Goal: Task Accomplishment & Management: Manage account settings

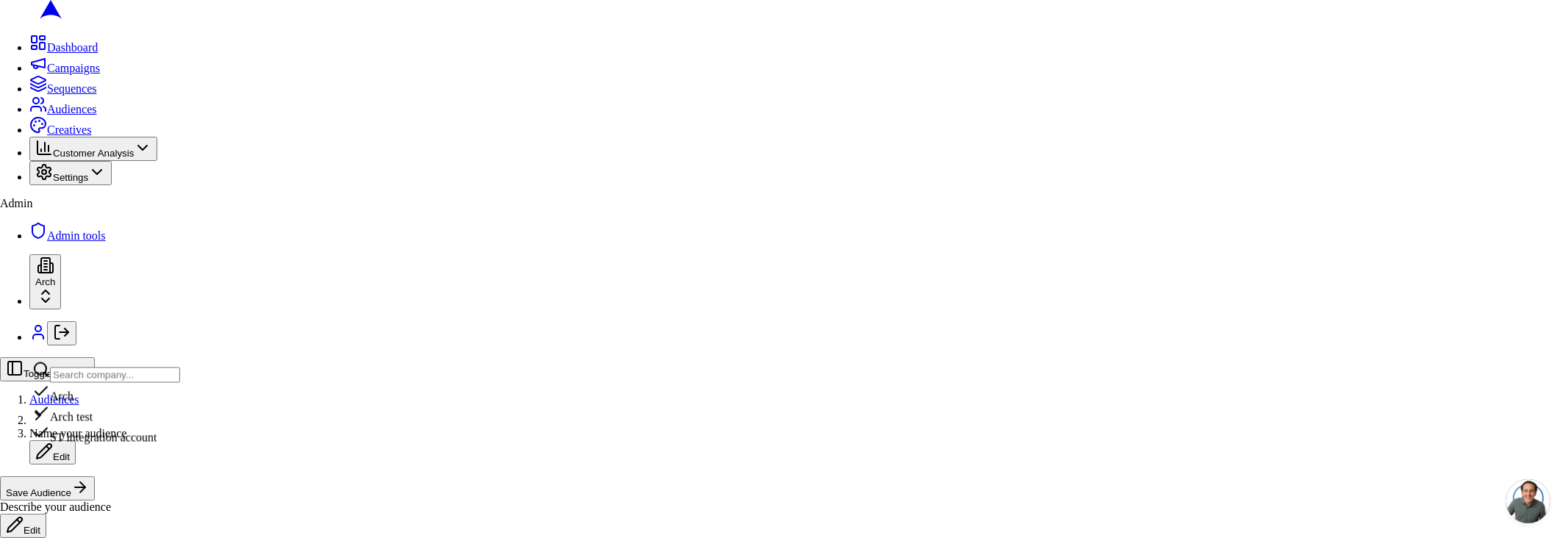
click at [124, 445] on div "ST integration account" at bounding box center [106, 434] width 148 height 20
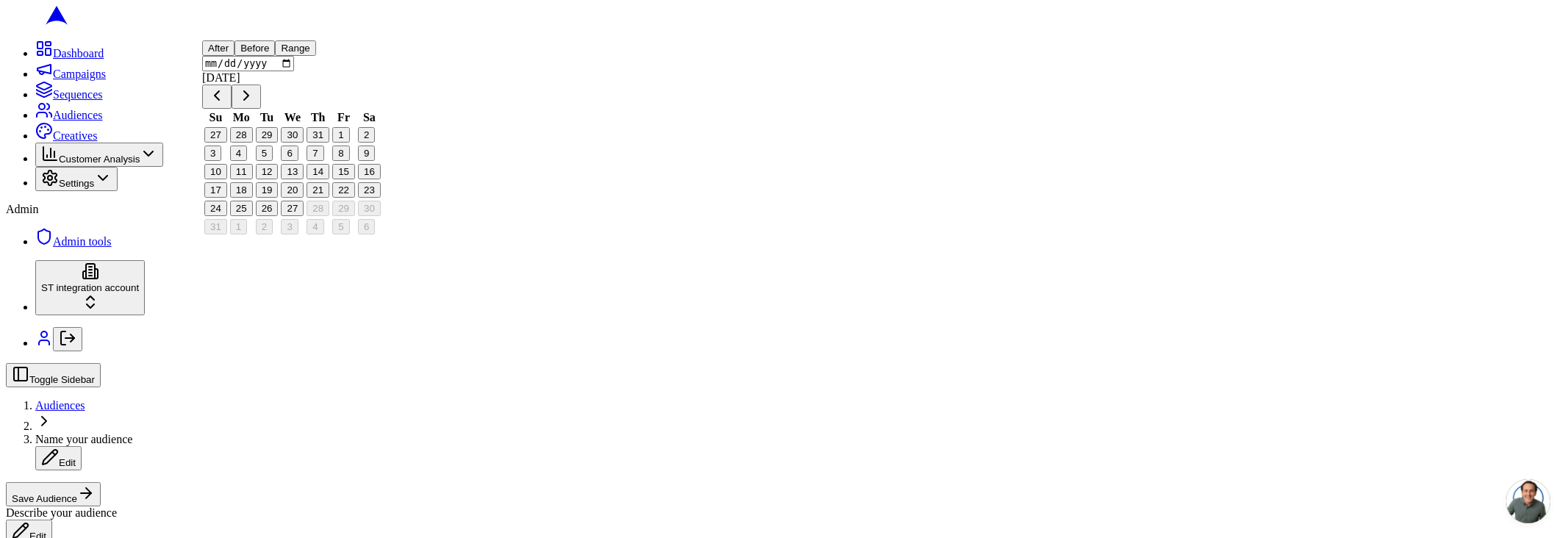
click at [303, 198] on button "20" at bounding box center [292, 190] width 23 height 15
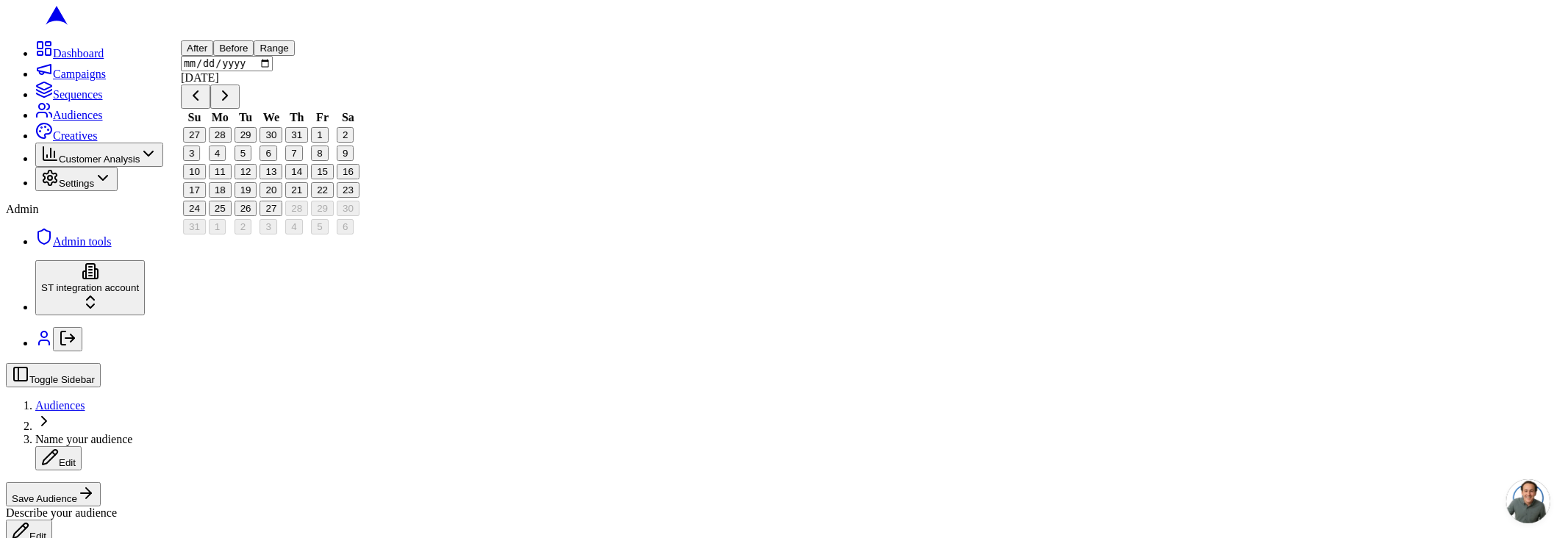
click at [254, 216] on button "26" at bounding box center [246, 209] width 23 height 15
type input "[DATE]"
click at [253, 56] on button "Before" at bounding box center [233, 48] width 40 height 15
click at [1068, 363] on div "Toggle Sidebar Audiences Name your audience Edit Save Audience Describe your au…" at bounding box center [784, 454] width 1557 height 181
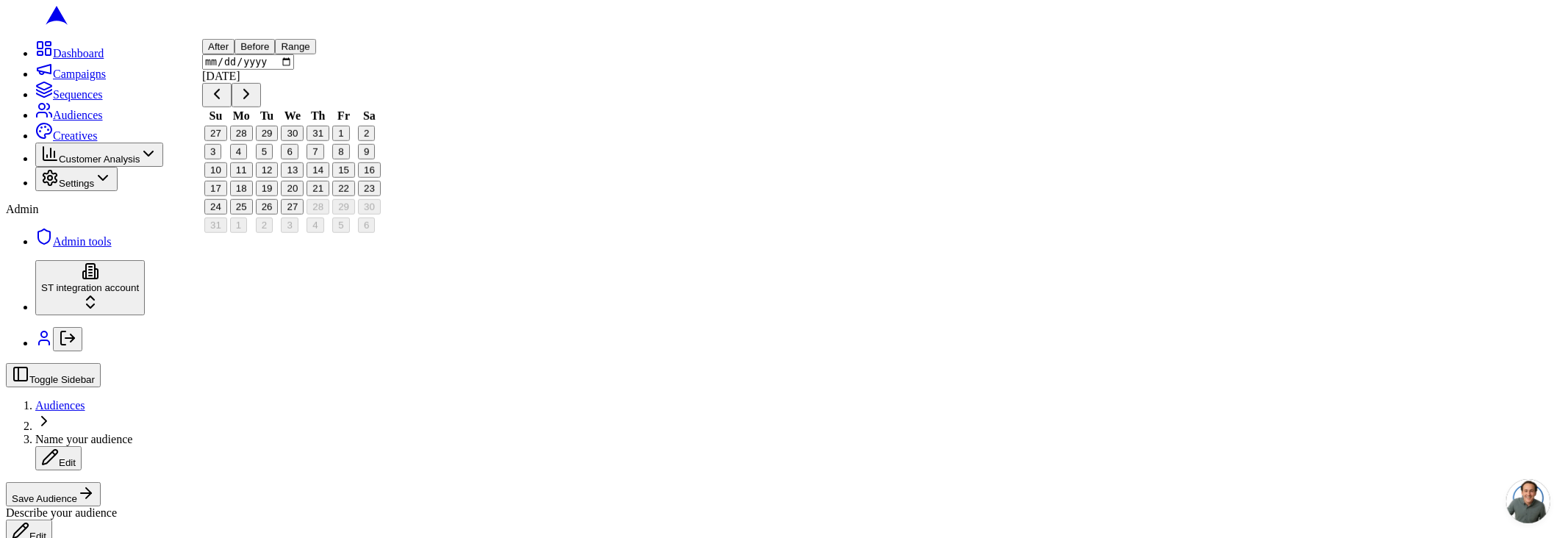
click at [275, 215] on button "26" at bounding box center [267, 207] width 23 height 15
type input "2025-08-26"
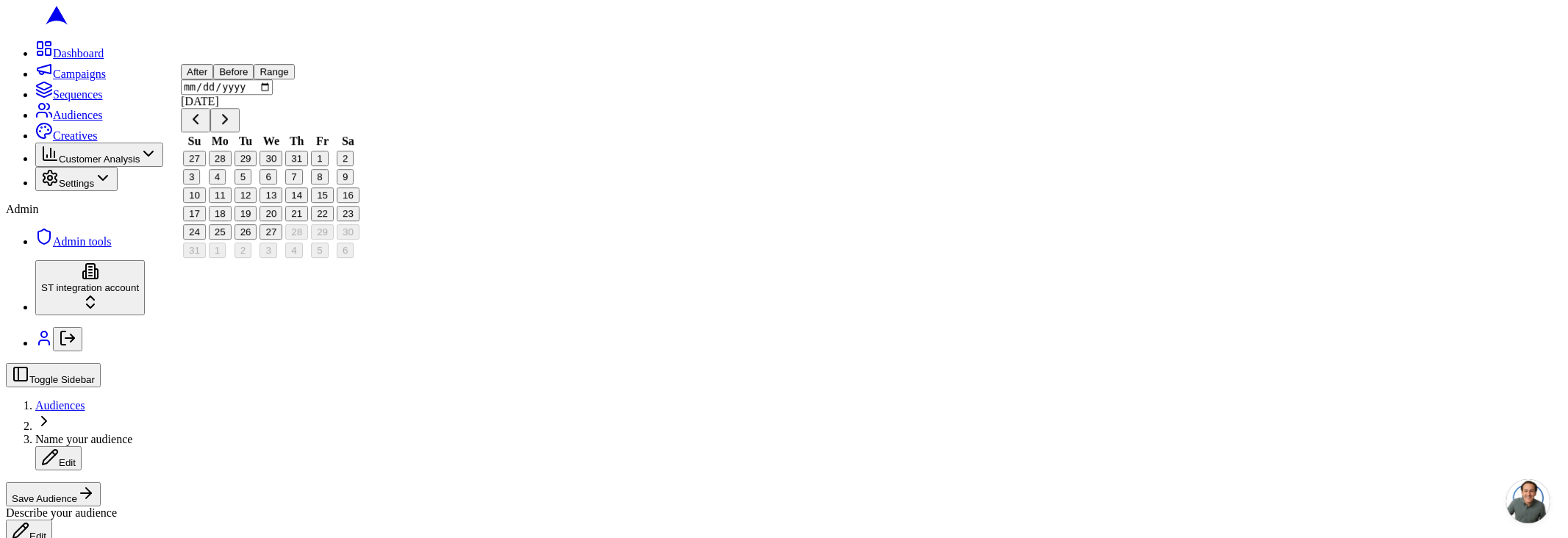
scroll to position [489, 0]
click at [41, 187] on icon at bounding box center [49, 178] width 17 height 17
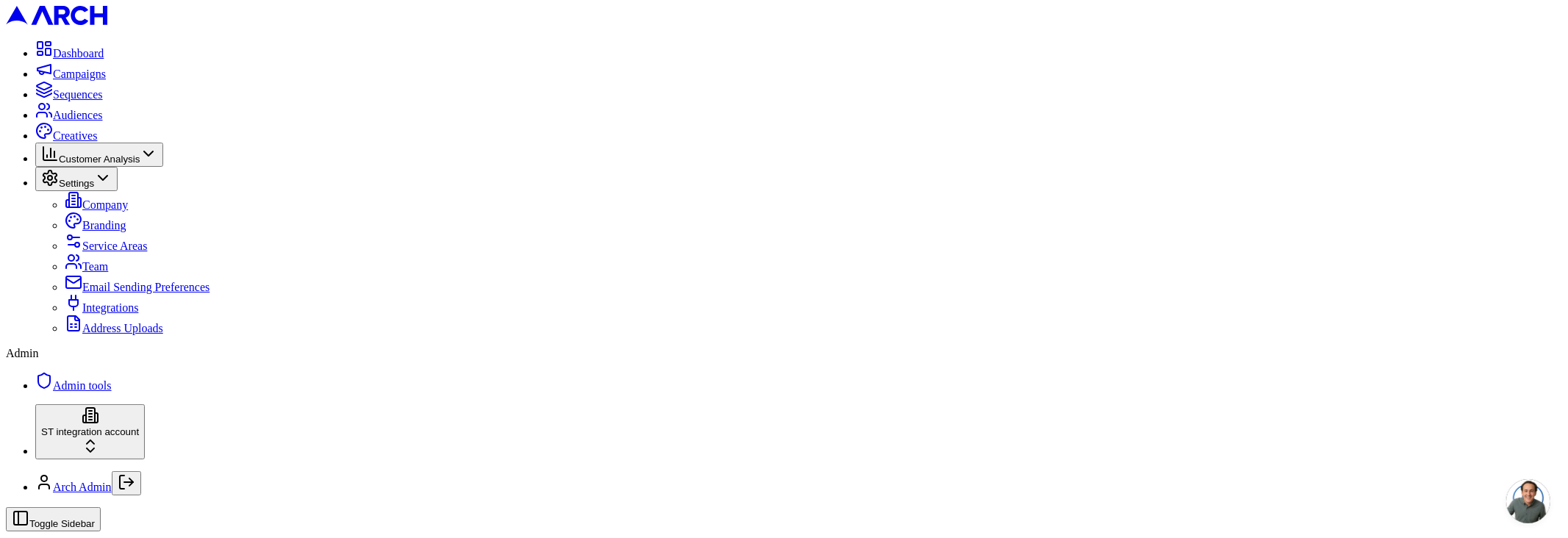
click at [89, 314] on span "Integrations" at bounding box center [111, 307] width 56 height 12
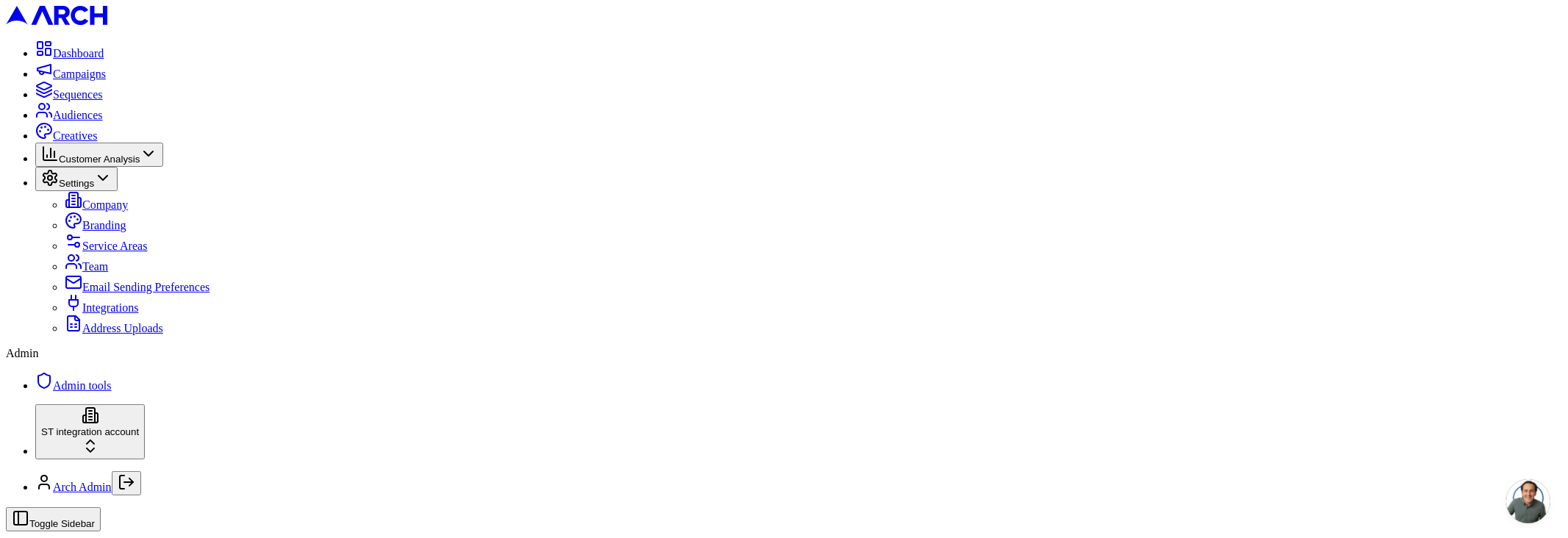
scroll to position [646, 0]
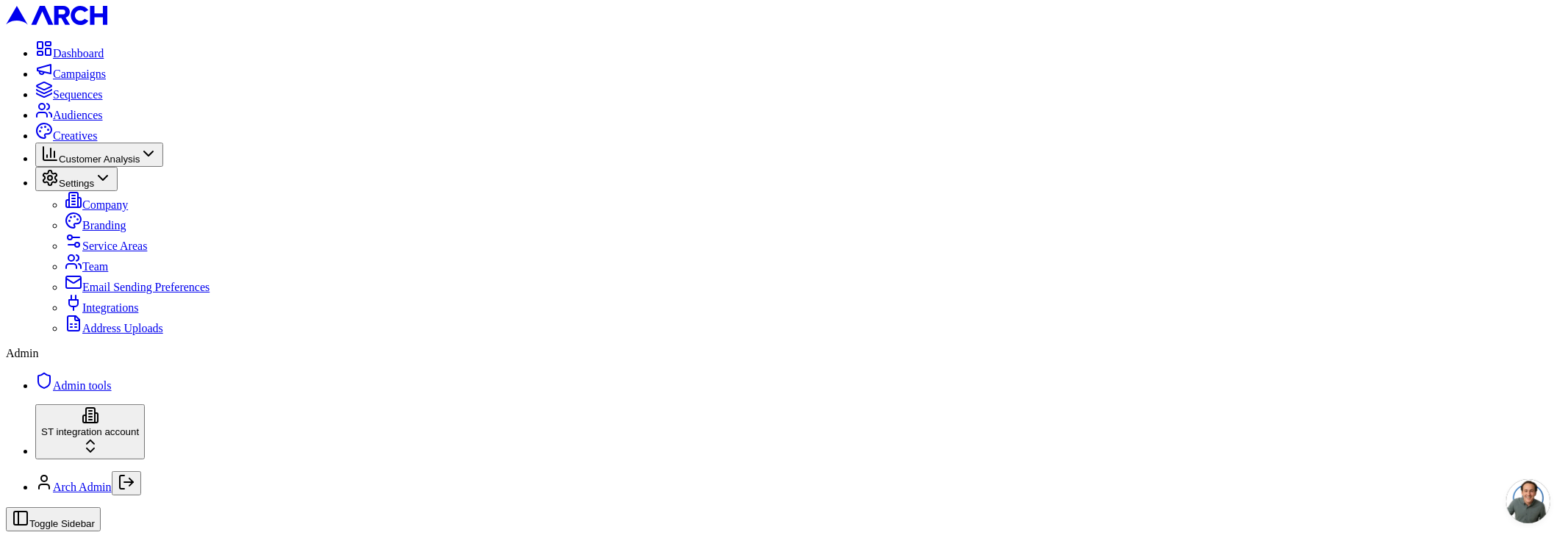
scroll to position [552, 0]
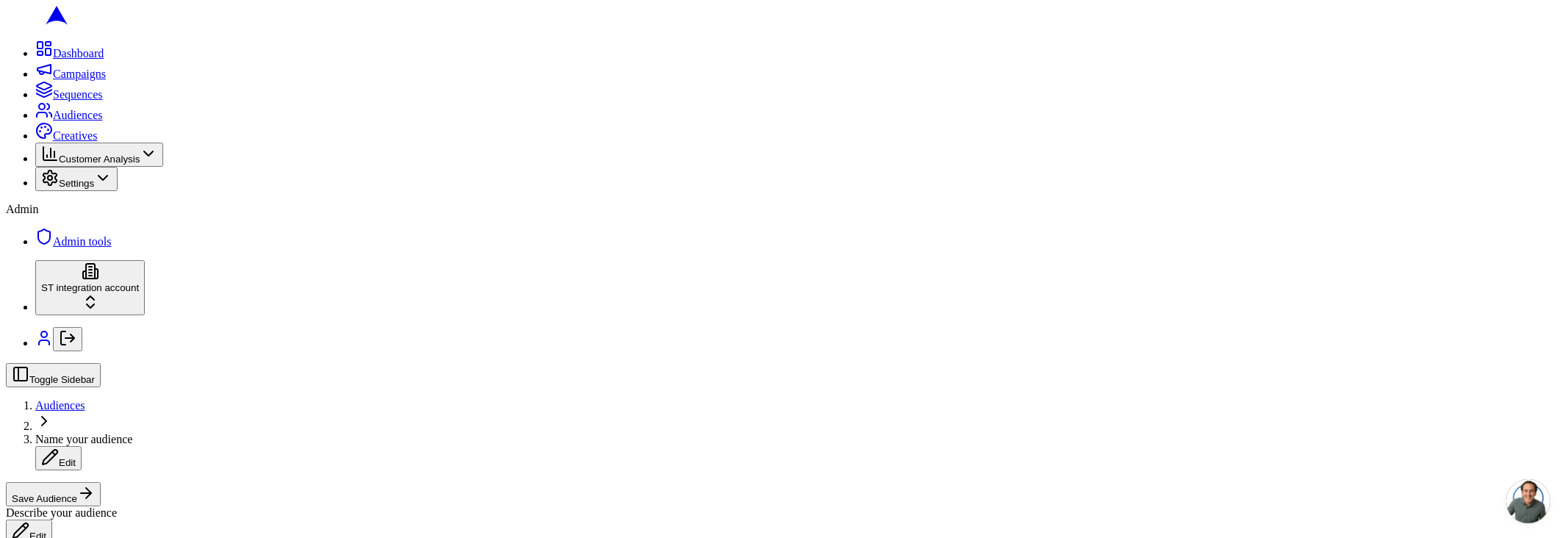
scroll to position [598, 0]
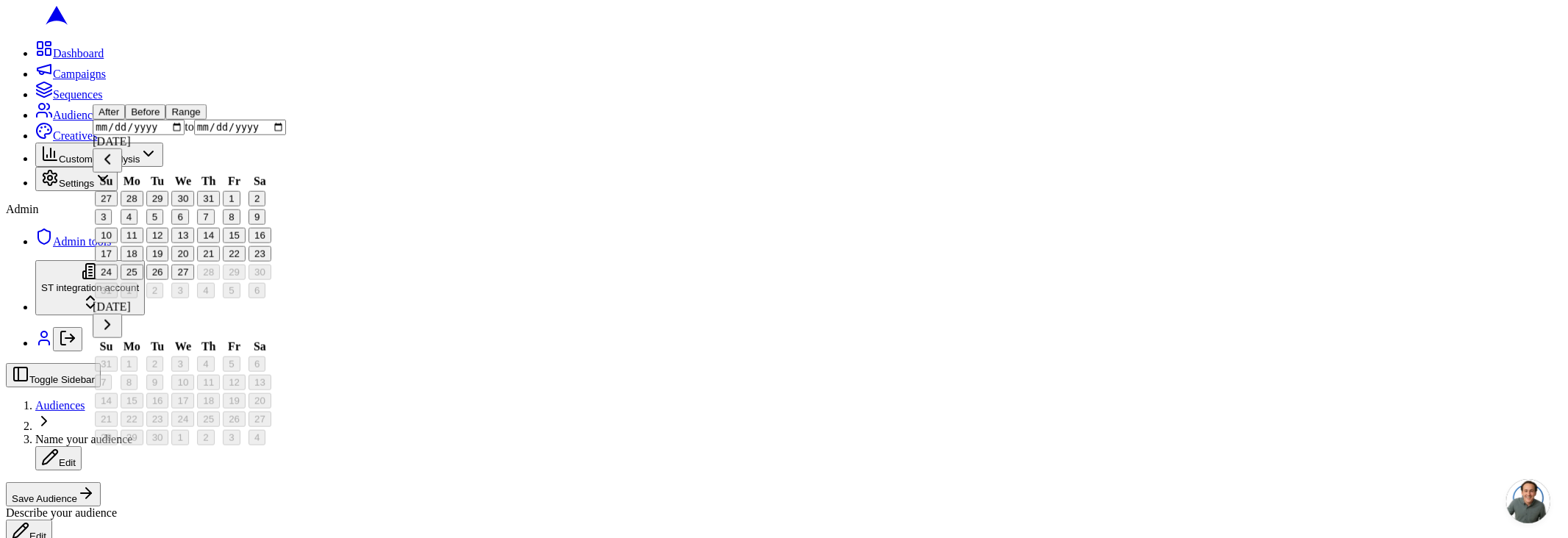
scroll to position [443, 0]
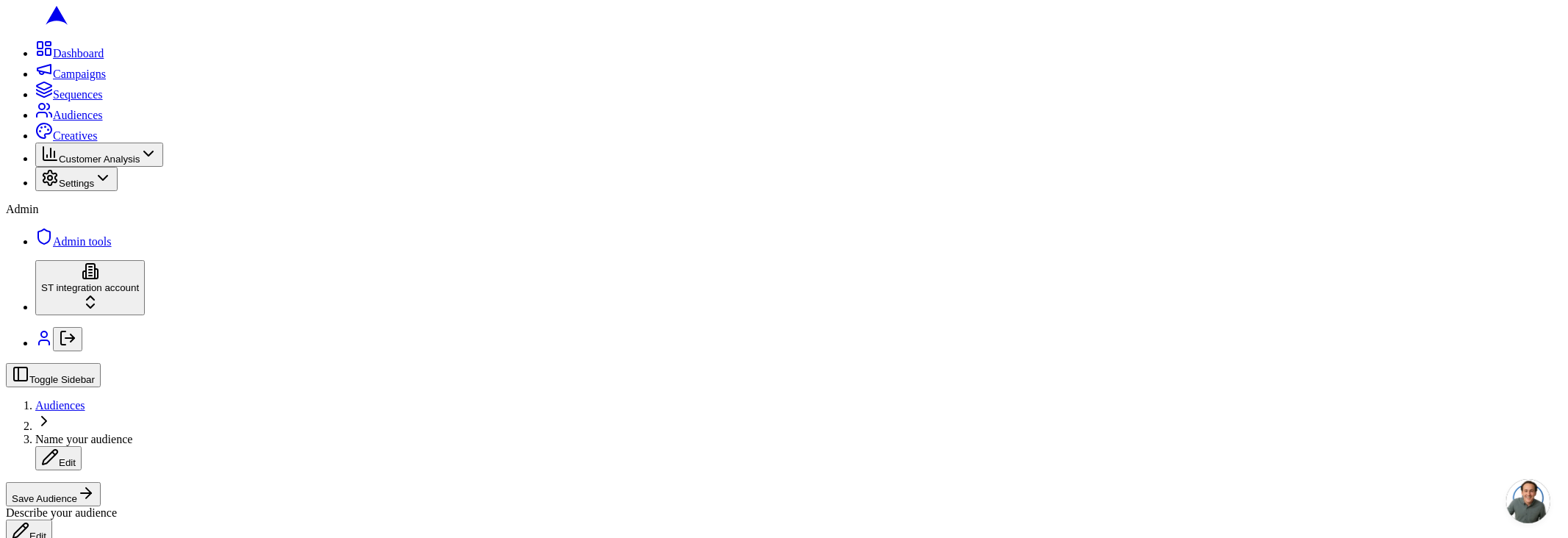
scroll to position [222, 0]
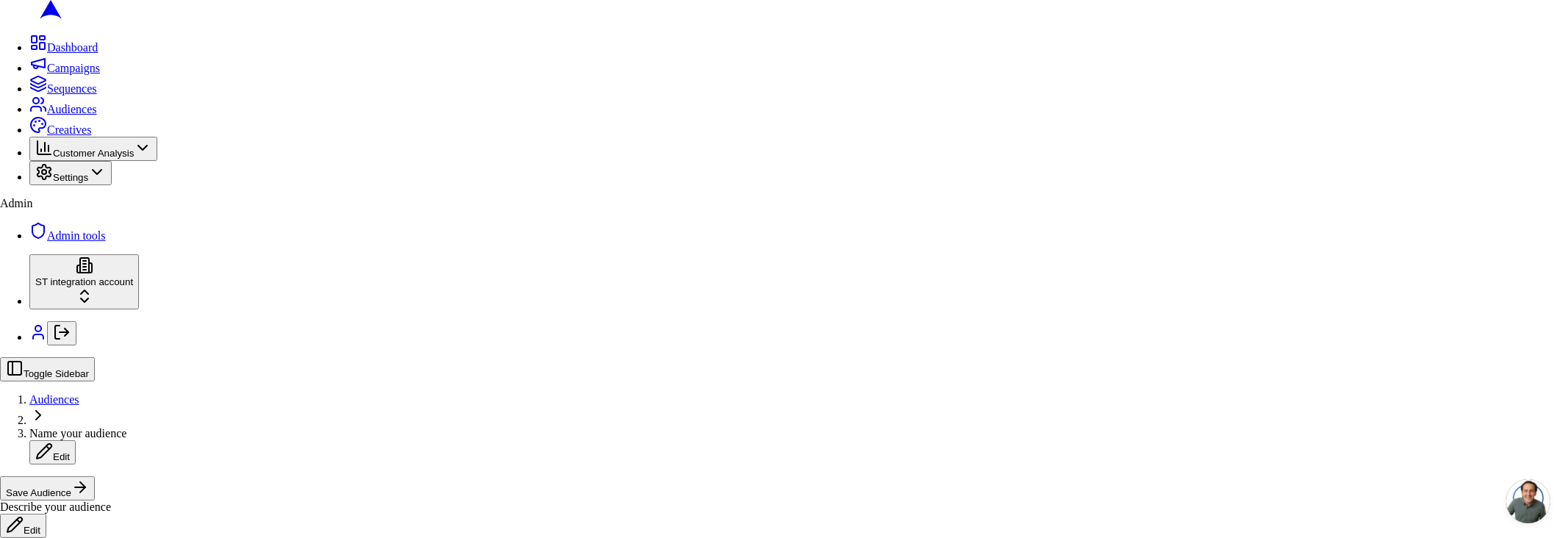
drag, startPoint x: 806, startPoint y: 410, endPoint x: 853, endPoint y: 436, distance: 53.7
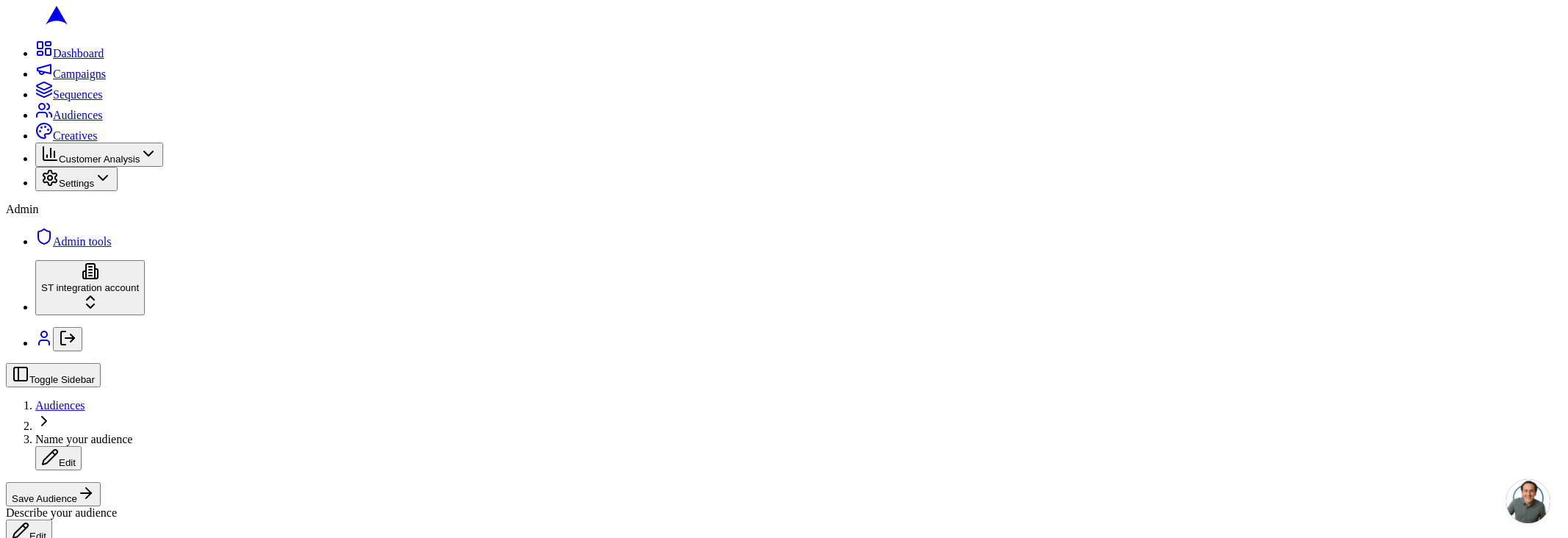
type button "on"
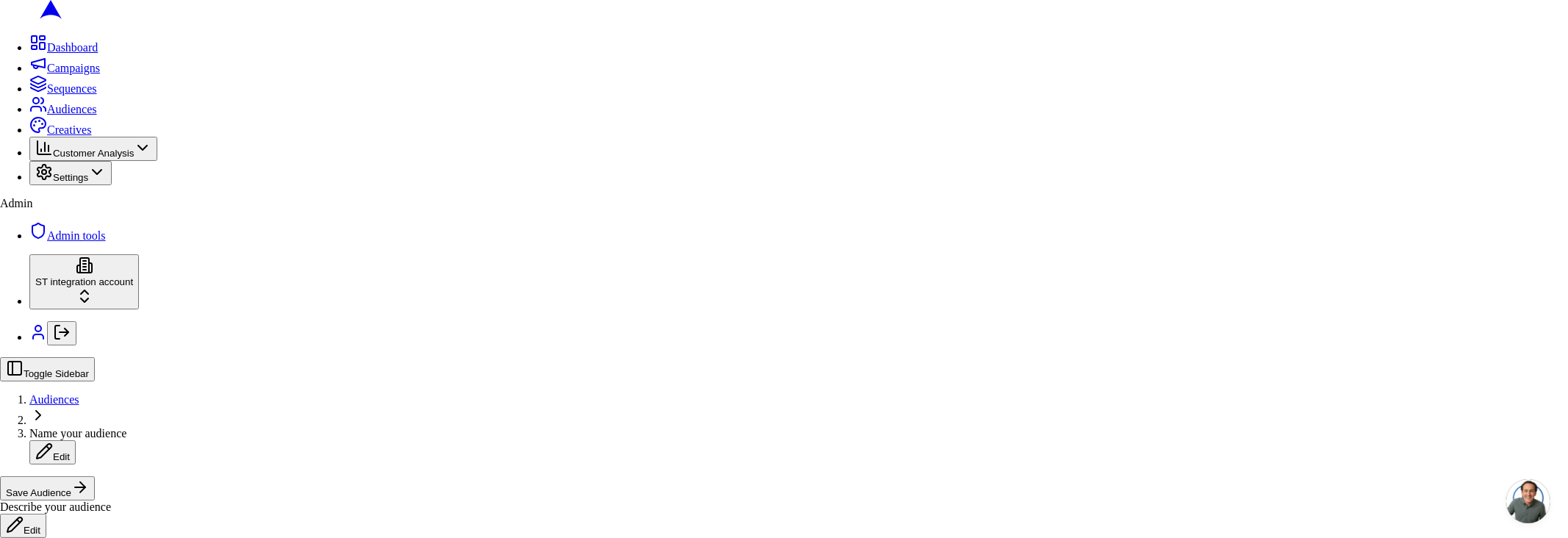
drag, startPoint x: 743, startPoint y: 348, endPoint x: 826, endPoint y: 401, distance: 98.5
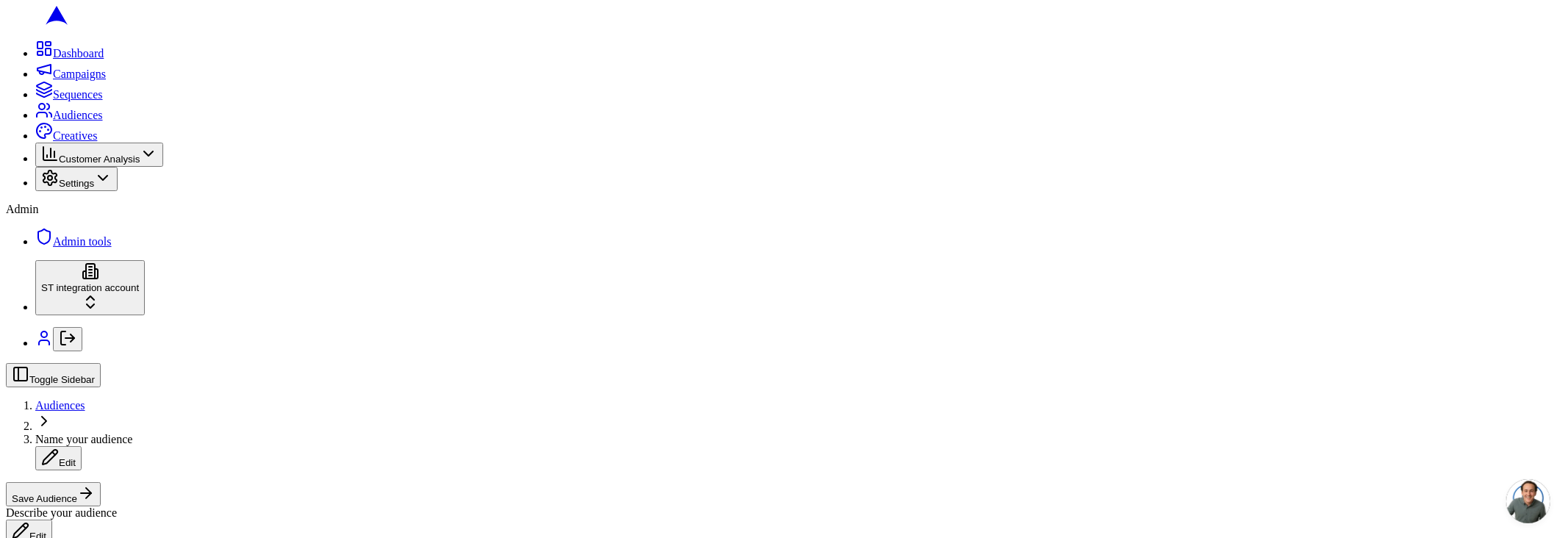
scroll to position [658, 0]
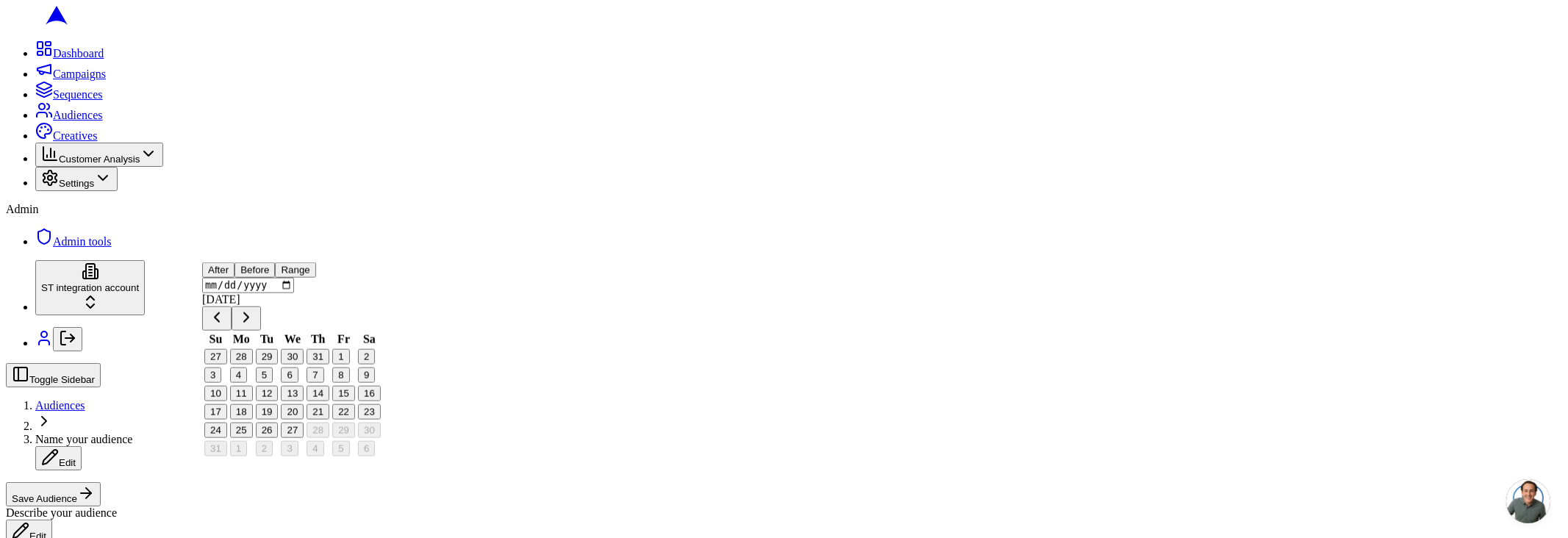
click at [275, 278] on button "Before" at bounding box center [254, 270] width 40 height 15
click at [234, 278] on button "After" at bounding box center [218, 270] width 33 height 15
click at [303, 439] on button "27" at bounding box center [292, 430] width 23 height 15
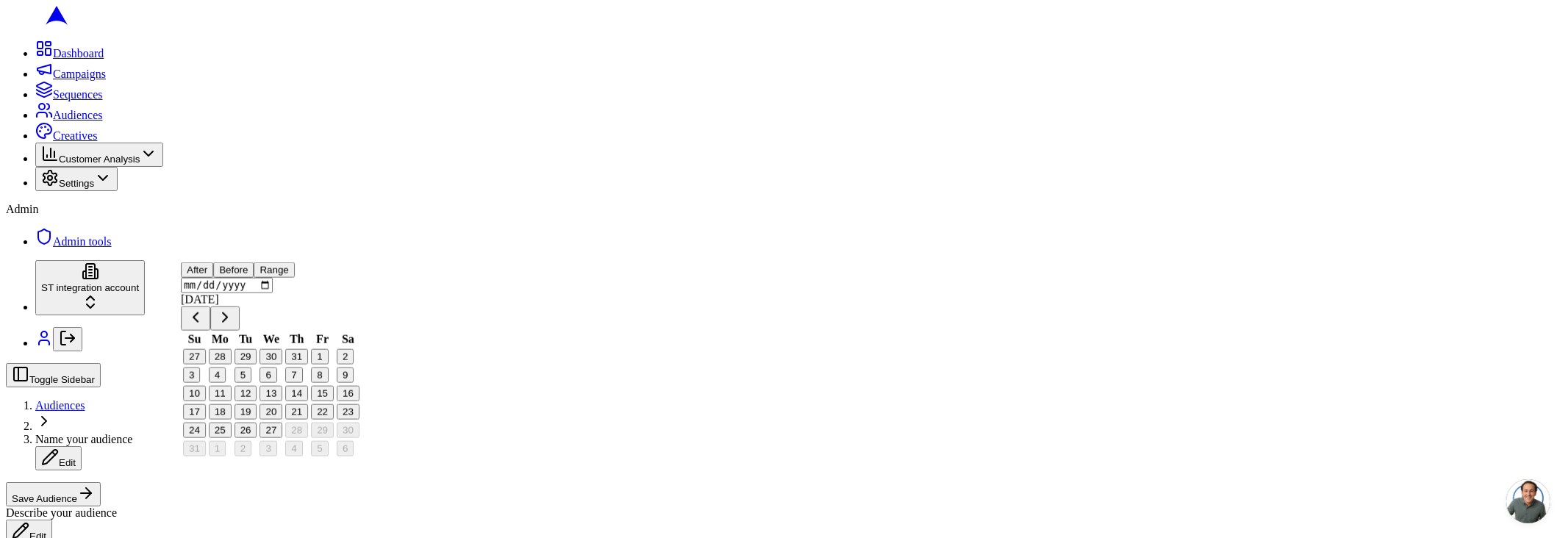
click at [257, 439] on button "26" at bounding box center [246, 430] width 23 height 15
type input "[DATE]"
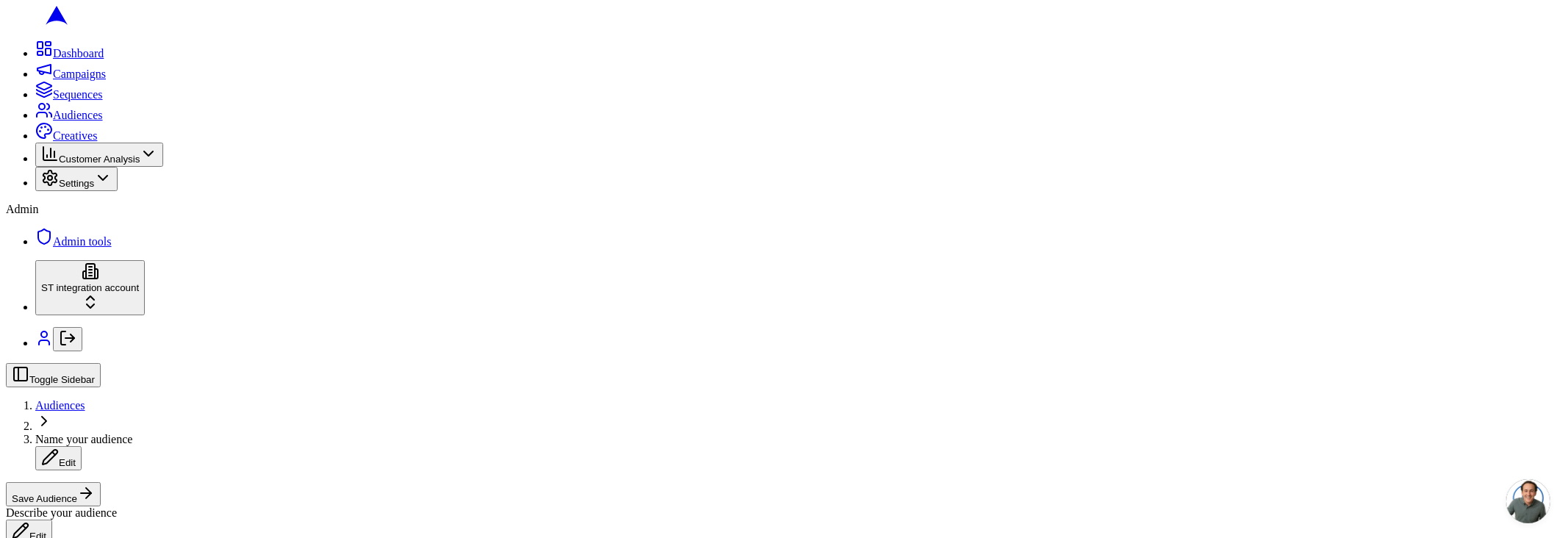
drag, startPoint x: 140, startPoint y: 225, endPoint x: 149, endPoint y: 230, distance: 10.3
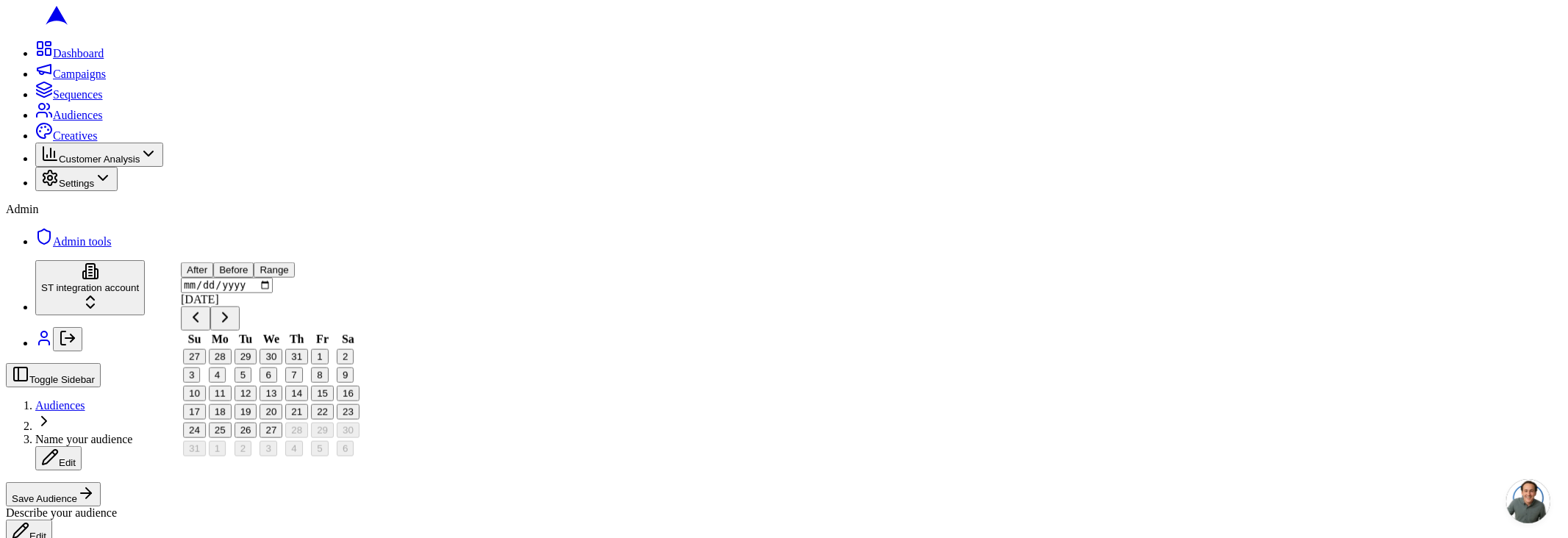
click at [231, 439] on button "25" at bounding box center [220, 430] width 23 height 15
type input "2025-08-25"
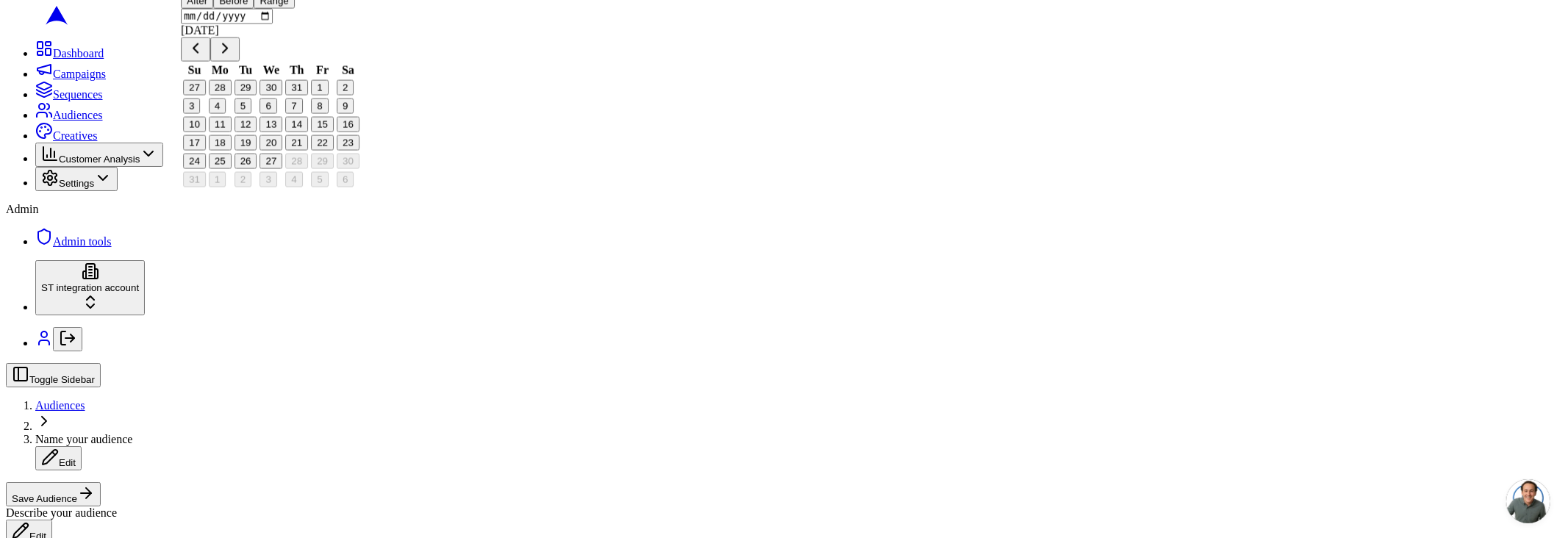
scroll to position [493, 0]
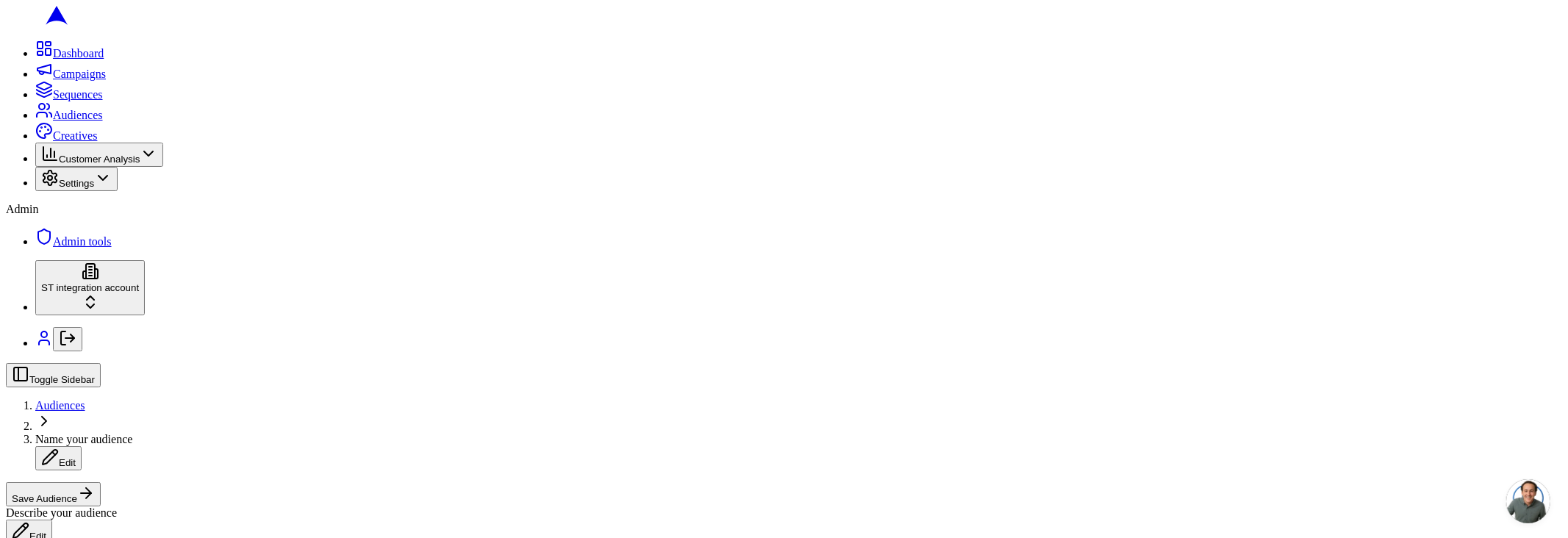
drag, startPoint x: 81, startPoint y: 369, endPoint x: 220, endPoint y: 375, distance: 139.1
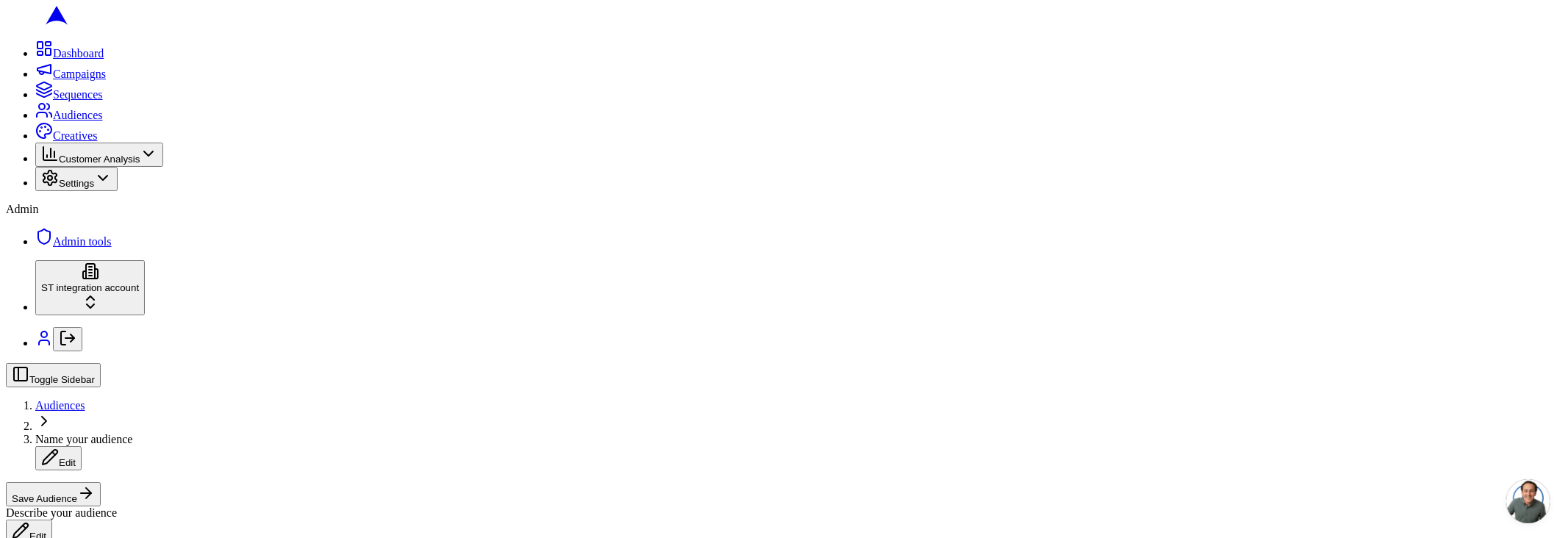
drag, startPoint x: 83, startPoint y: 369, endPoint x: 201, endPoint y: 370, distance: 118.0
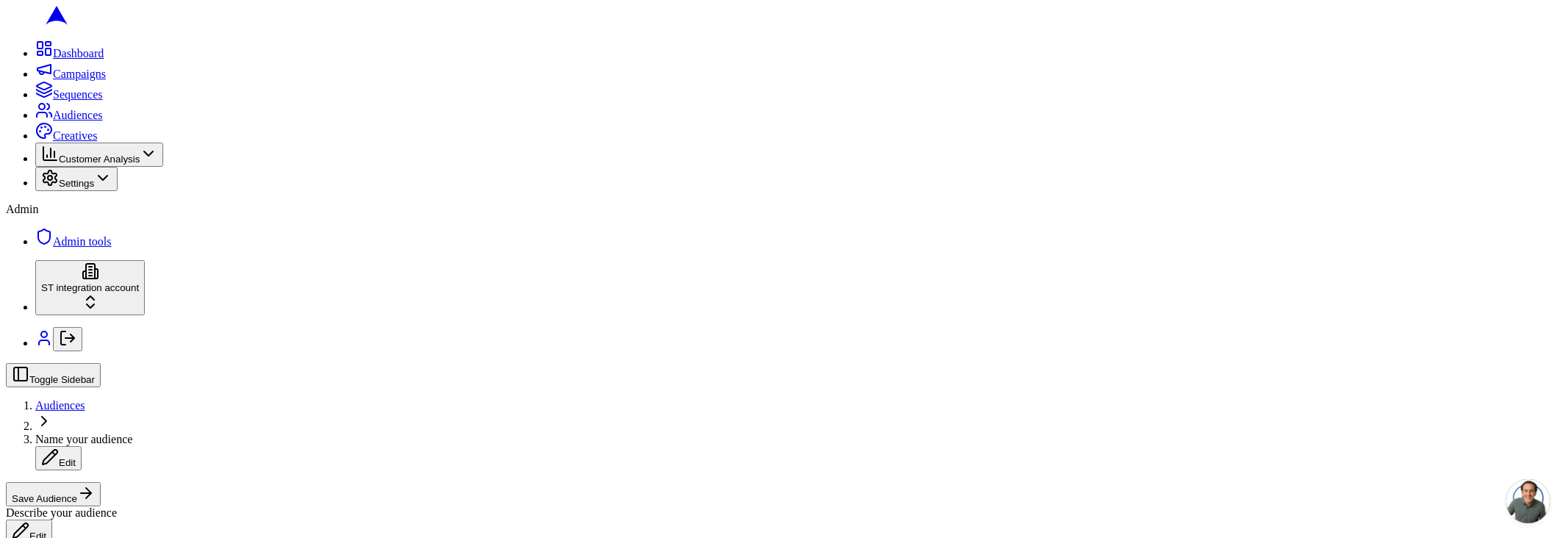
drag, startPoint x: 200, startPoint y: 369, endPoint x: 110, endPoint y: 369, distance: 90.0
radio input "true"
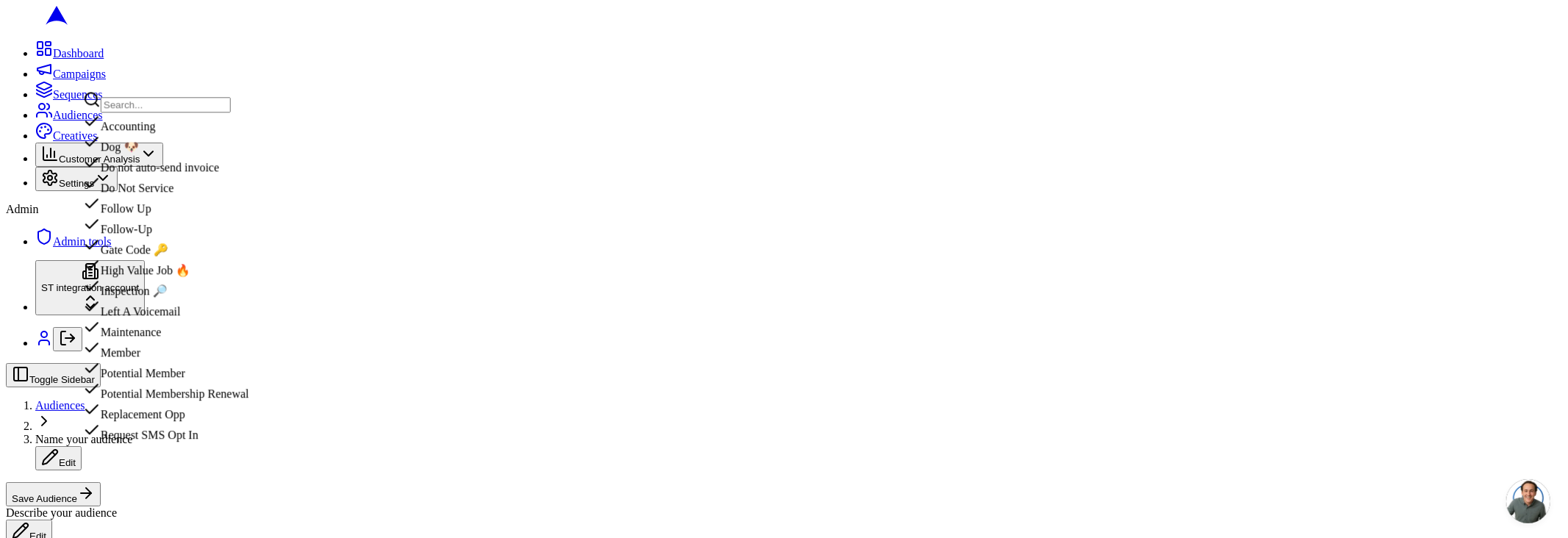
click at [150, 256] on div "Gate Code 🔑" at bounding box center [166, 246] width 166 height 20
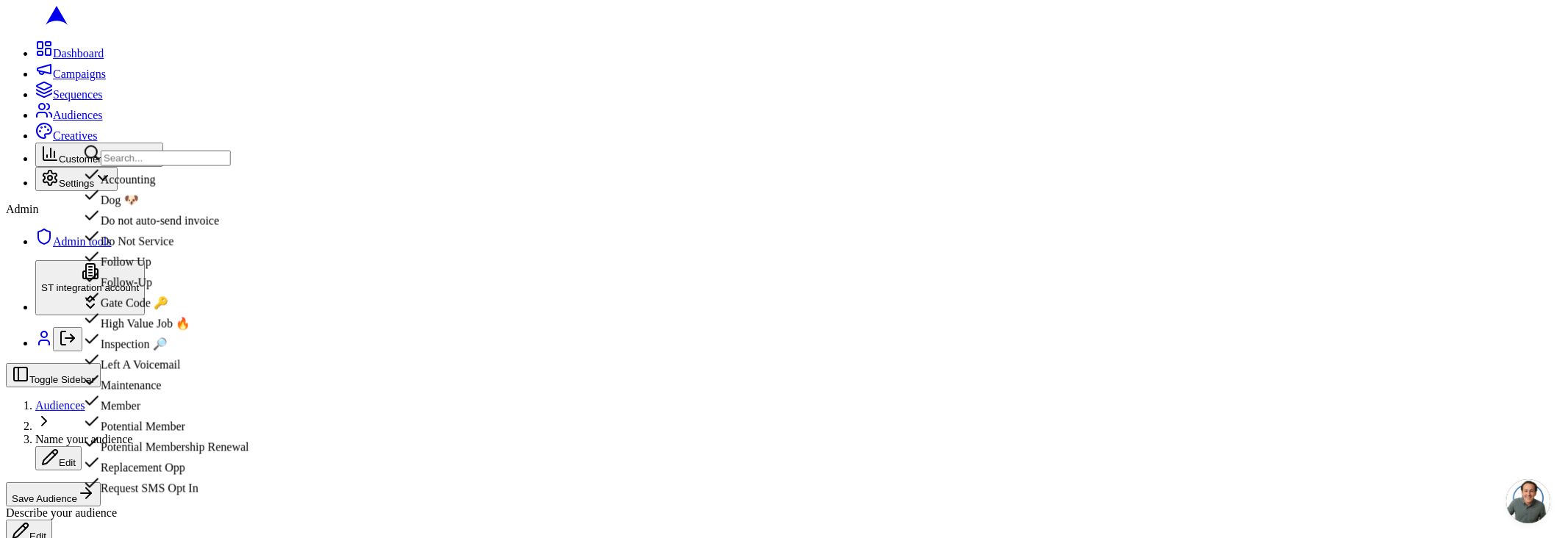
click at [187, 310] on div "Gate Code 🔑" at bounding box center [166, 300] width 166 height 20
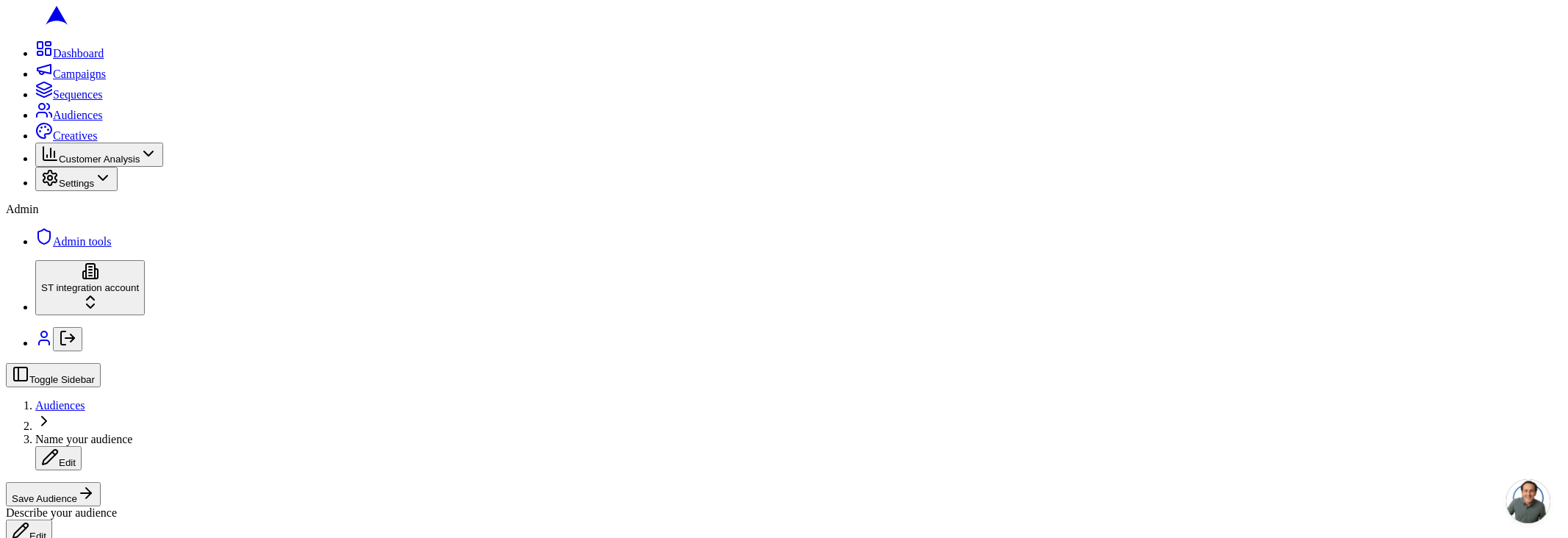
scroll to position [491, 0]
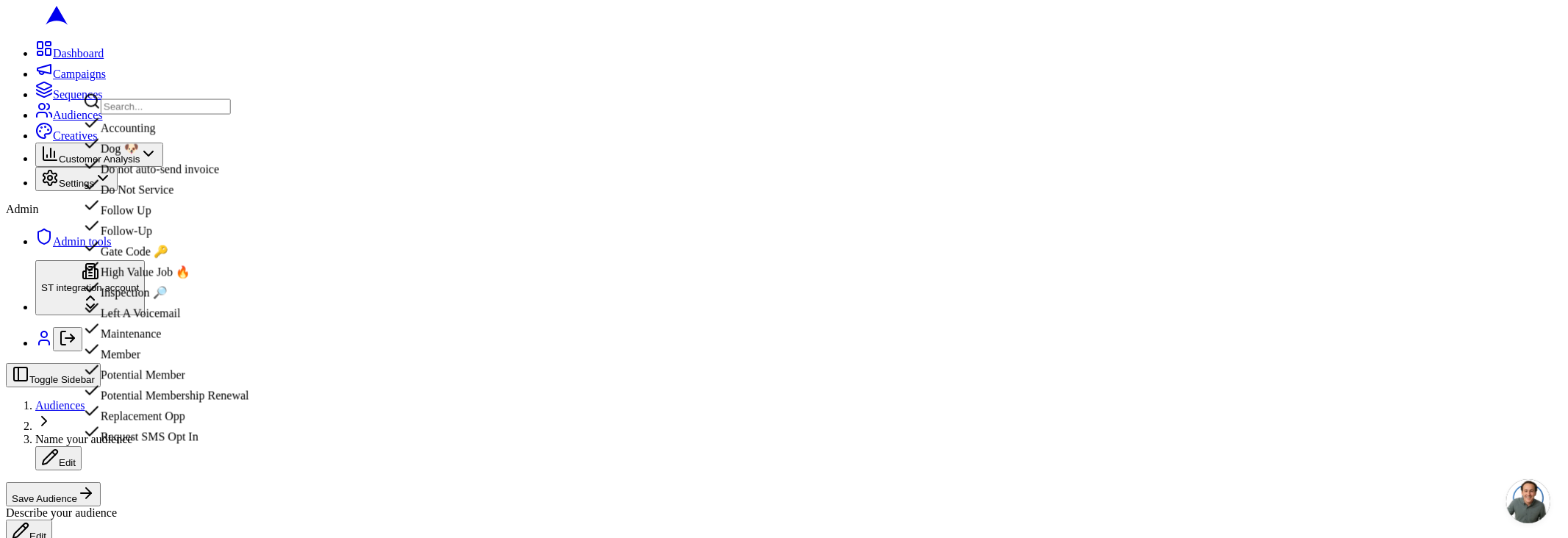
click at [187, 279] on div "High Value Job 🔥" at bounding box center [166, 269] width 166 height 20
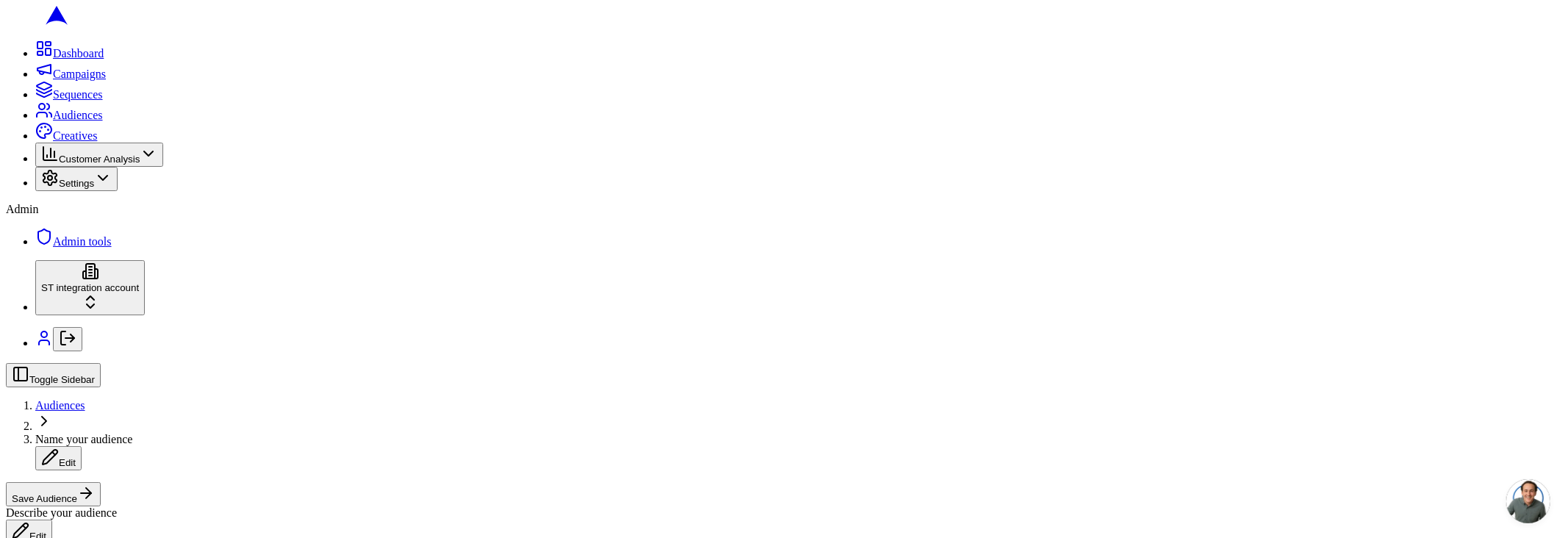
type input "tag"
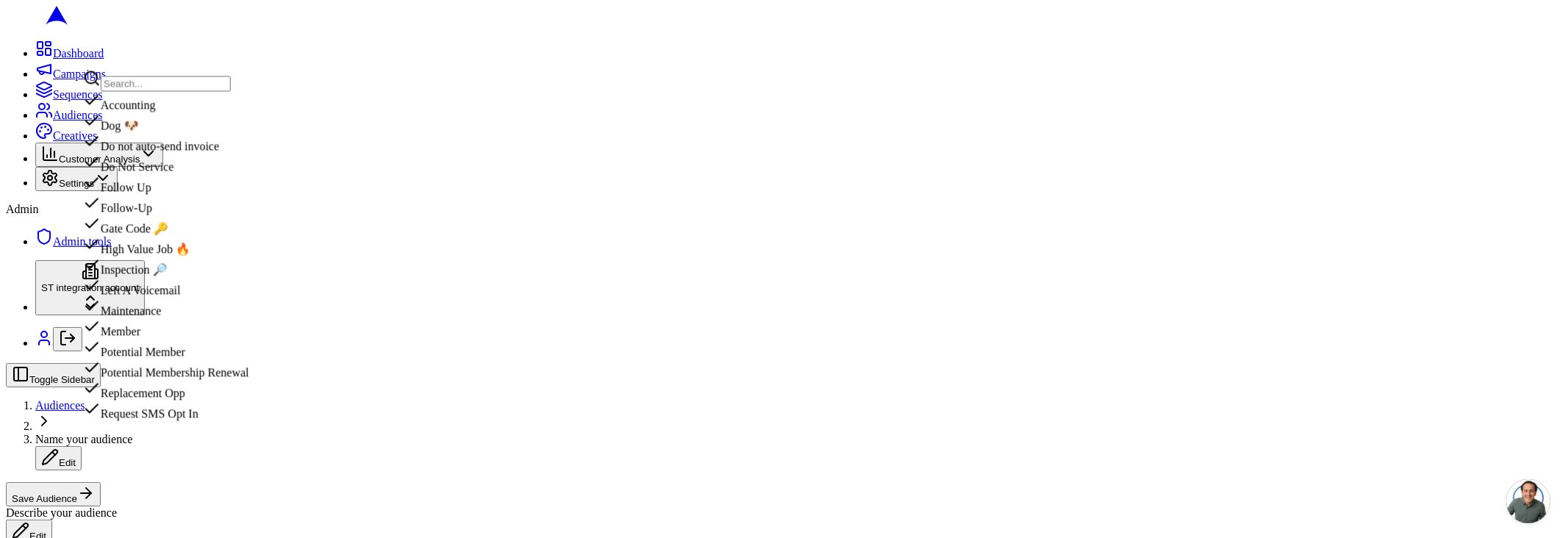
click at [132, 256] on div "High Value Job 🔥" at bounding box center [166, 245] width 166 height 20
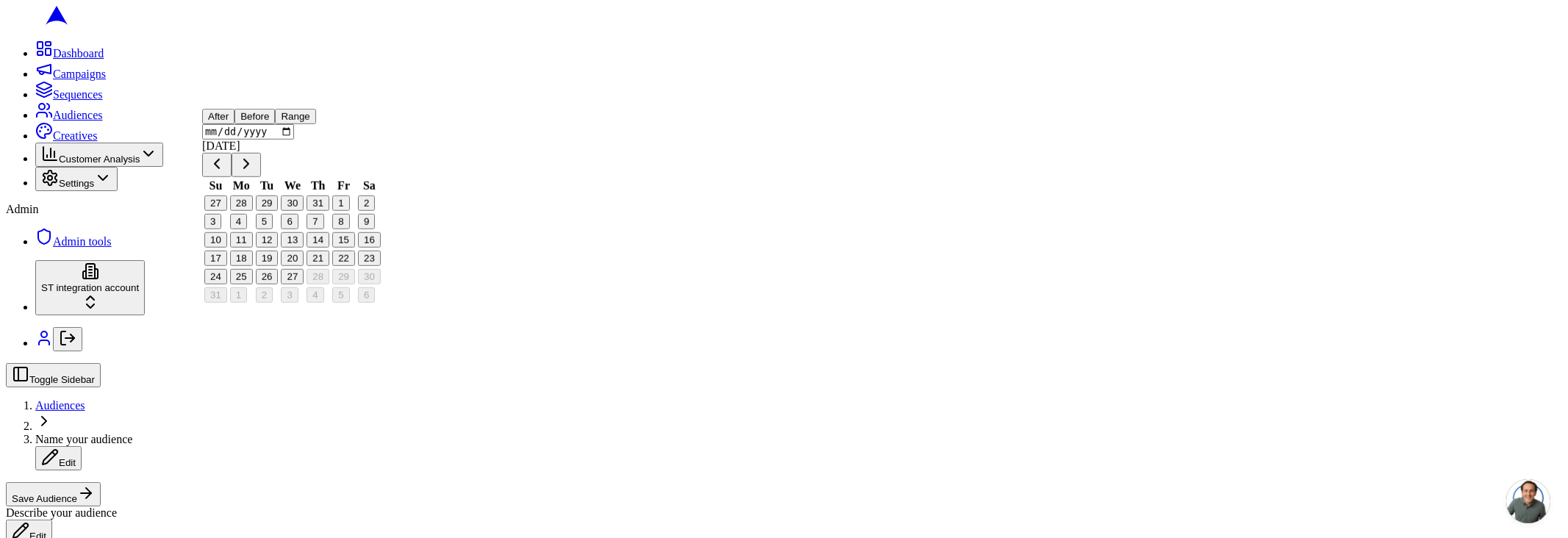
click at [303, 285] on button "27" at bounding box center [292, 277] width 23 height 15
type input "2025-08-27"
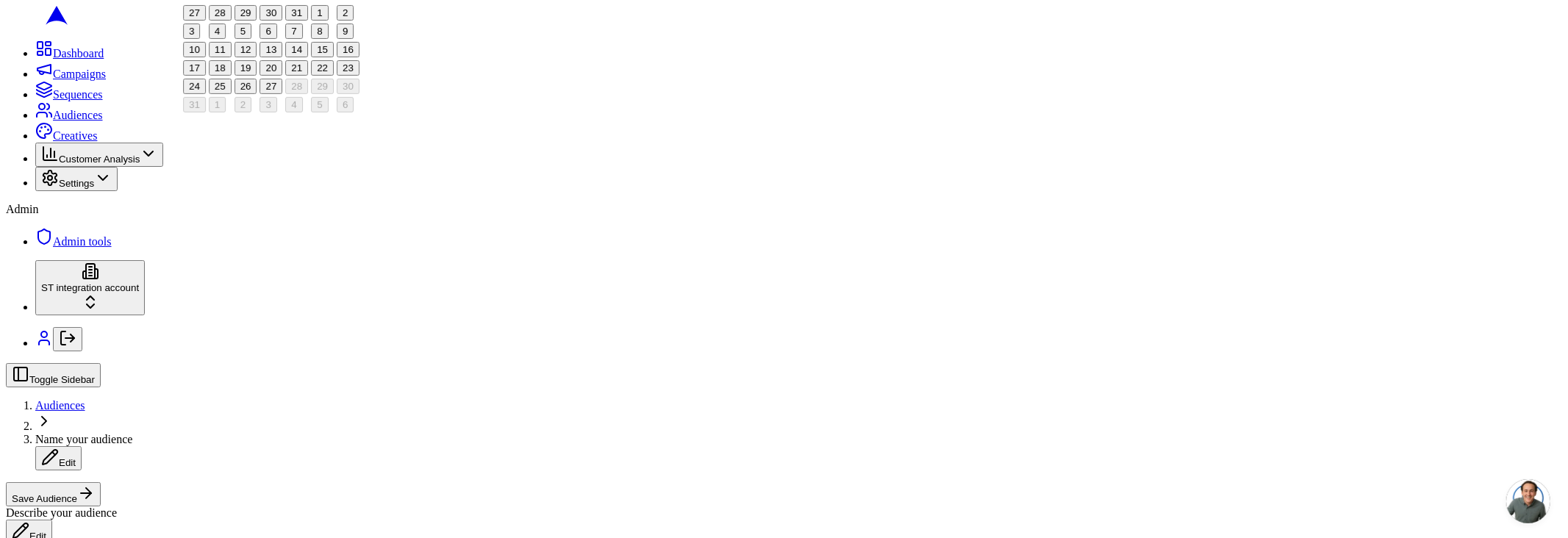
scroll to position [761, 0]
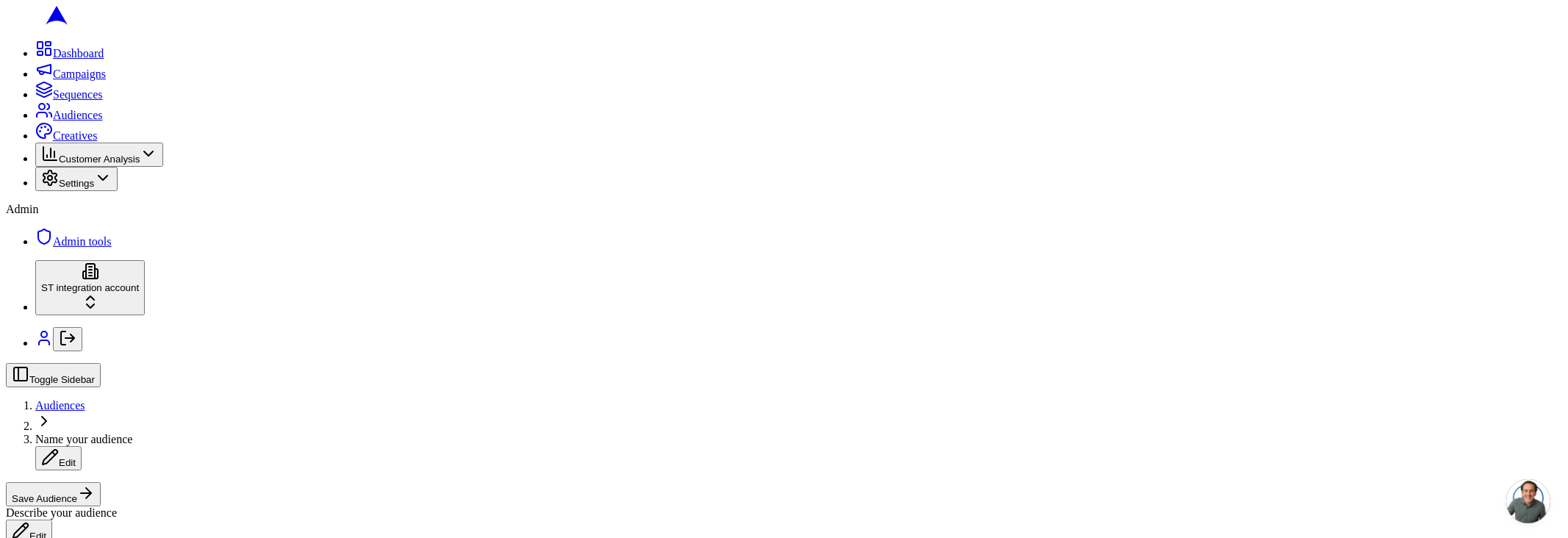
scroll to position [370, 0]
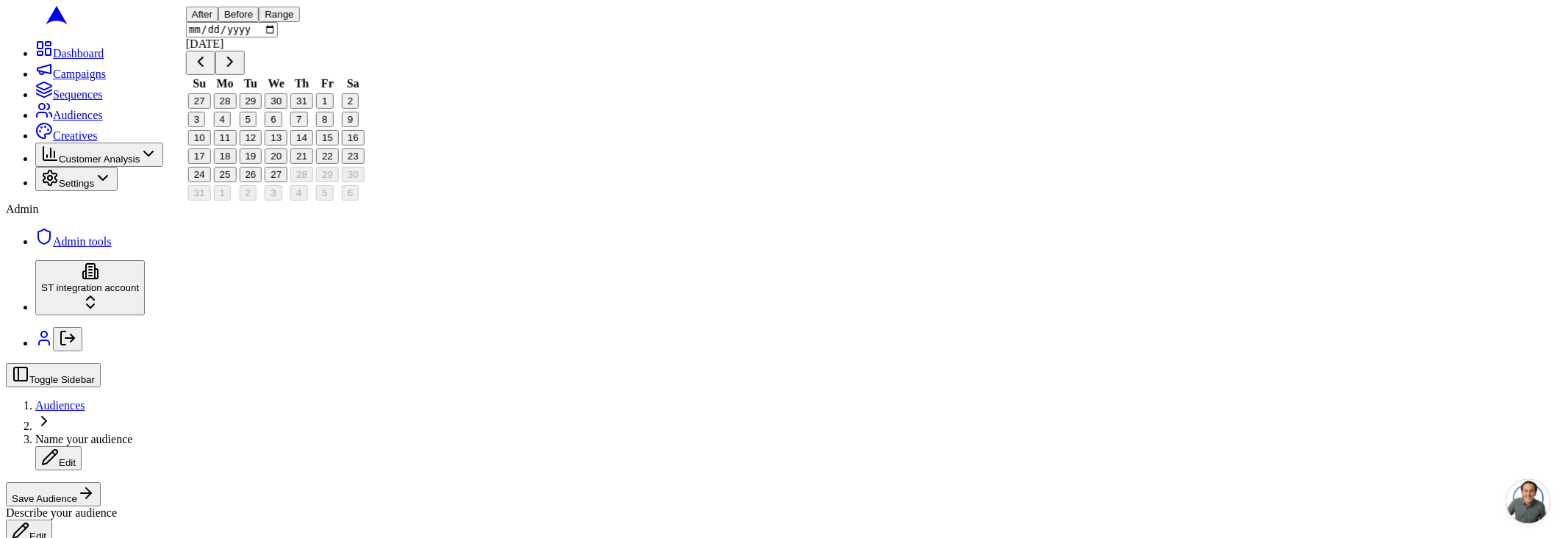
click at [285, 182] on button "27" at bounding box center [276, 175] width 23 height 15
click at [262, 182] on button "26" at bounding box center [250, 175] width 23 height 15
type input "2025-08-26"
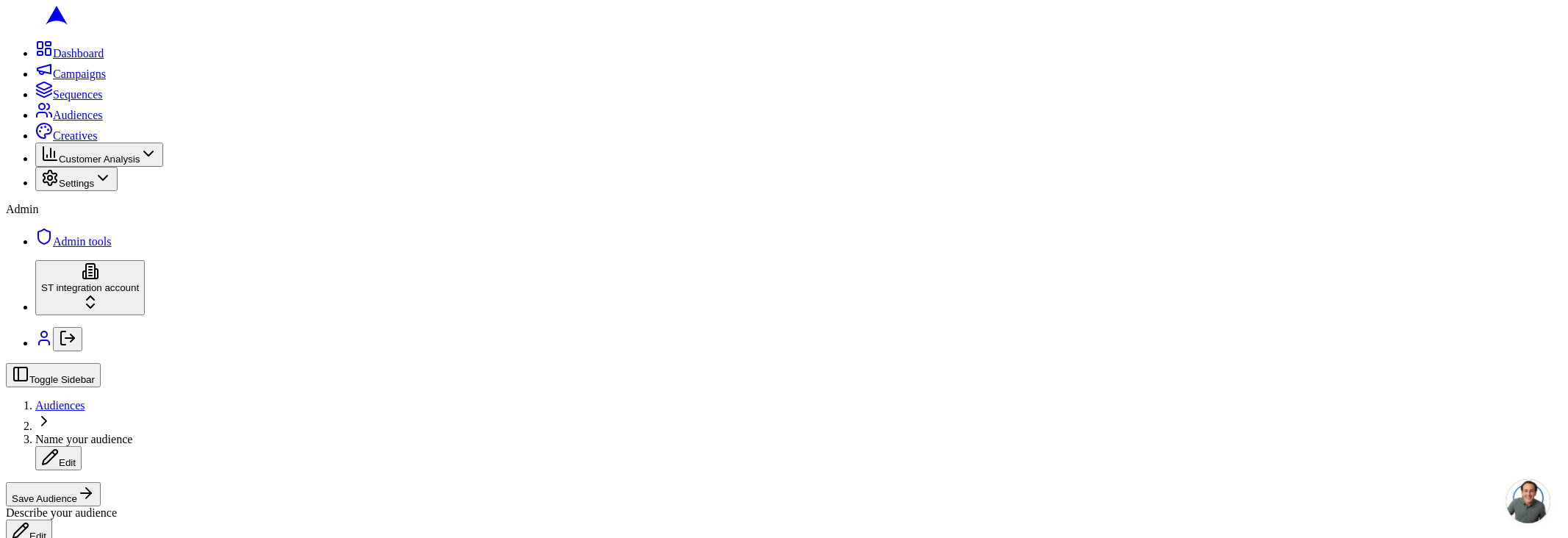
drag, startPoint x: 162, startPoint y: 278, endPoint x: 222, endPoint y: 206, distance: 93.7
type input "22222"
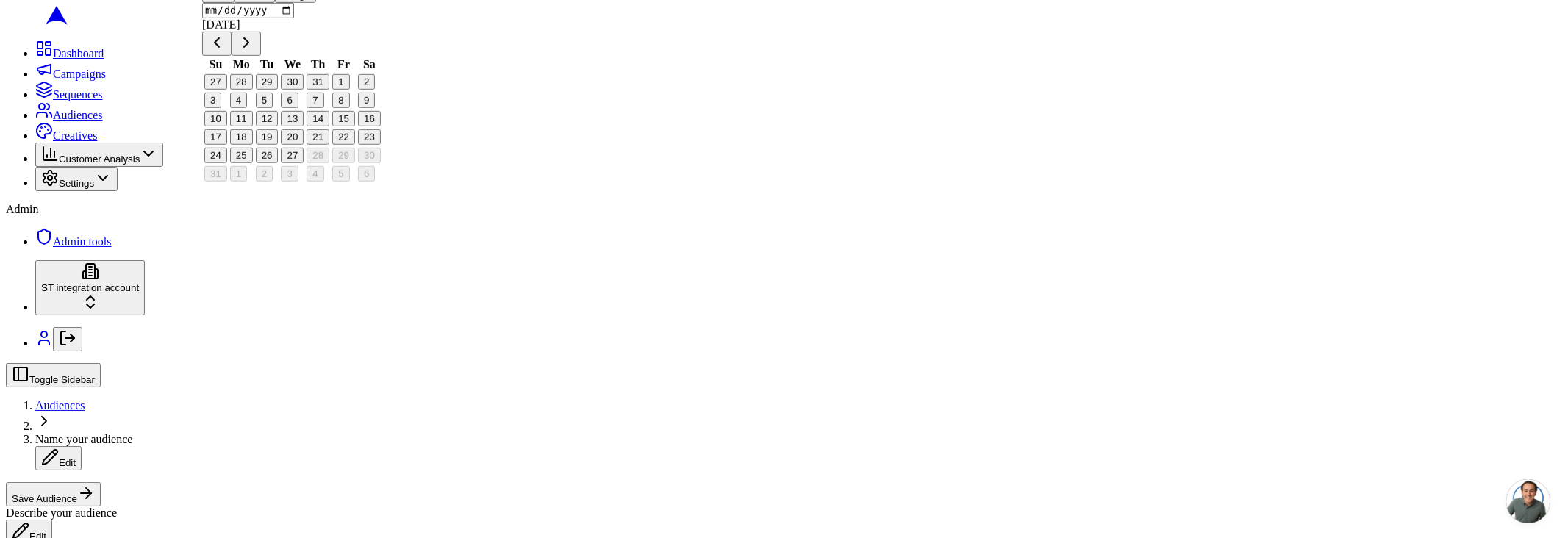
click at [301, 163] on button "27" at bounding box center [292, 156] width 23 height 15
type input "2025-08-27"
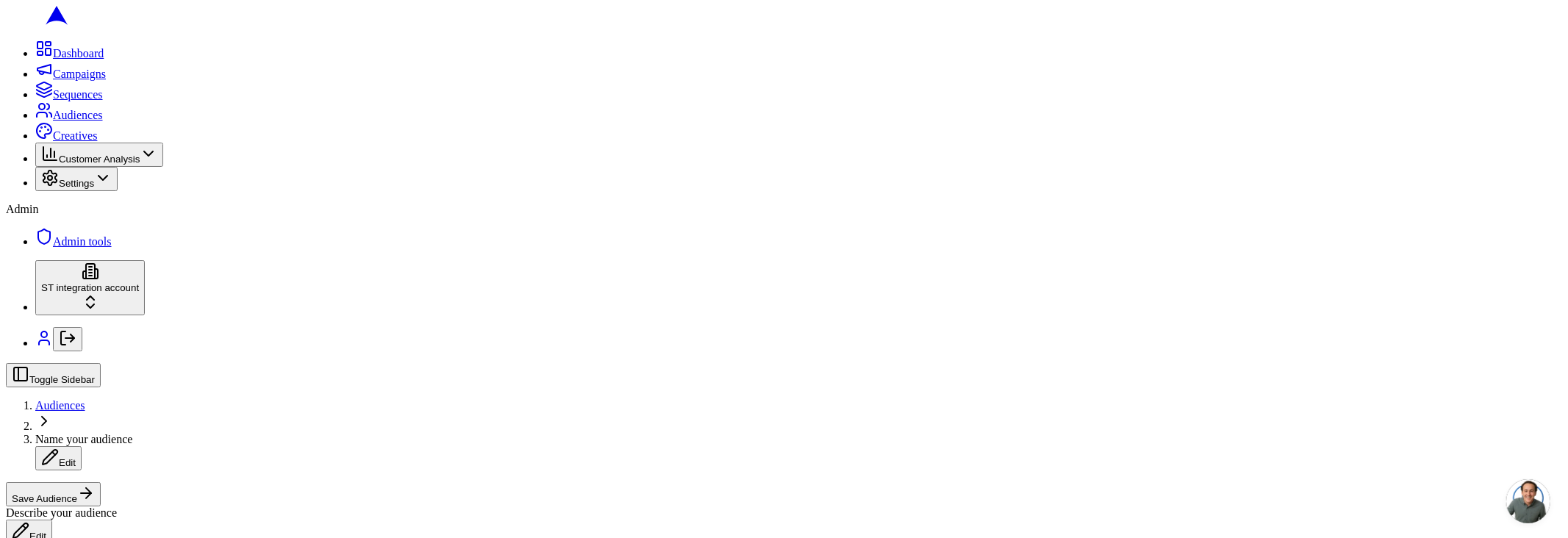
scroll to position [393, 0]
drag, startPoint x: 152, startPoint y: 233, endPoint x: 115, endPoint y: 250, distance: 40.7
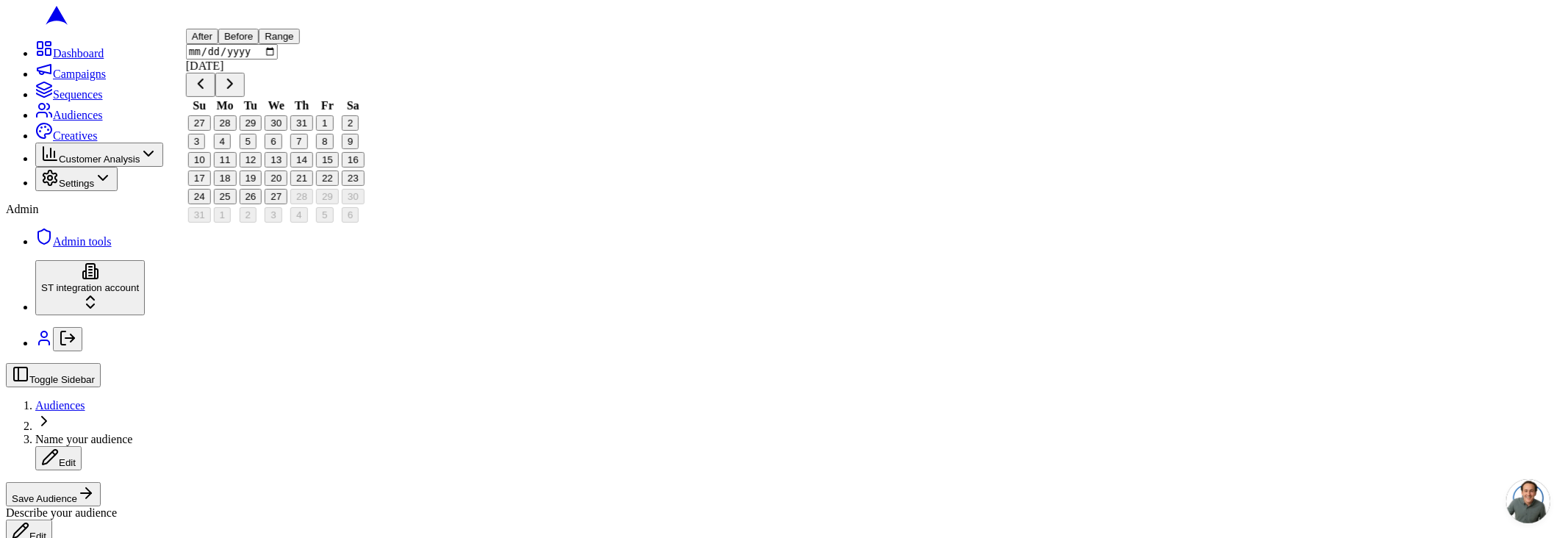
click at [262, 204] on button "26" at bounding box center [250, 197] width 23 height 15
type input "2025-08-26"
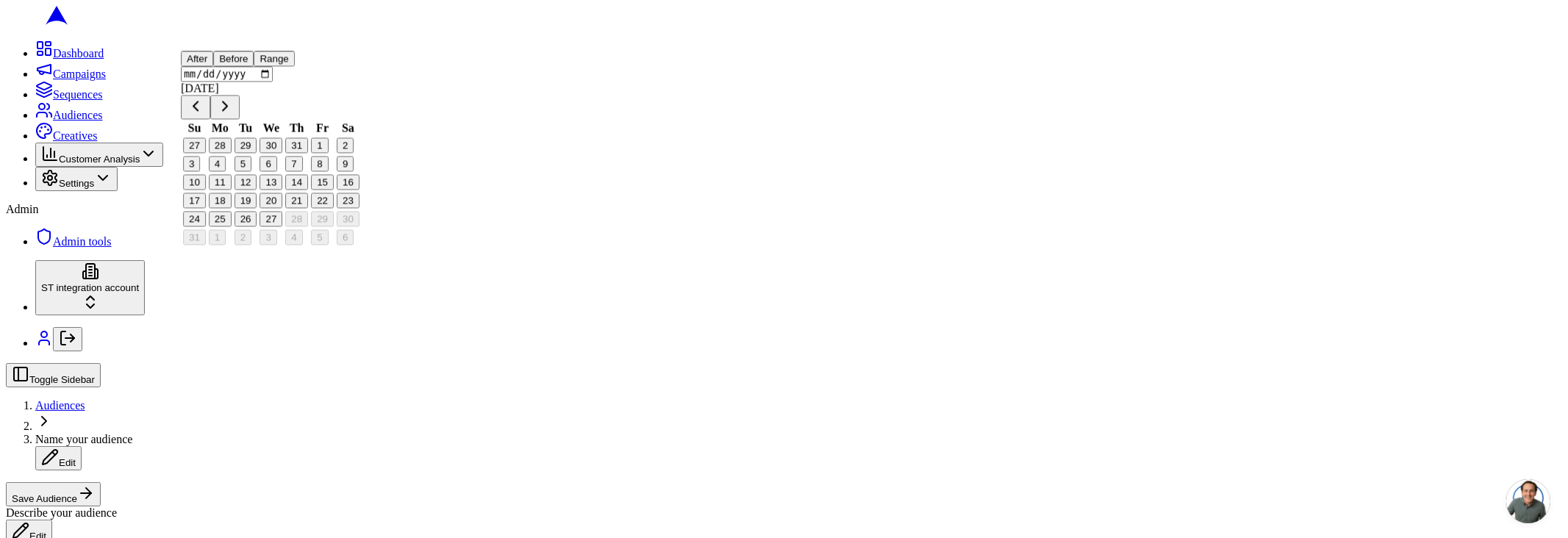
click at [231, 227] on button "25" at bounding box center [220, 219] width 23 height 15
type input "2025-08-25"
click at [567, 363] on div "Toggle Sidebar Audiences Name your audience Edit Save Audience Describe your au…" at bounding box center [784, 454] width 1557 height 181
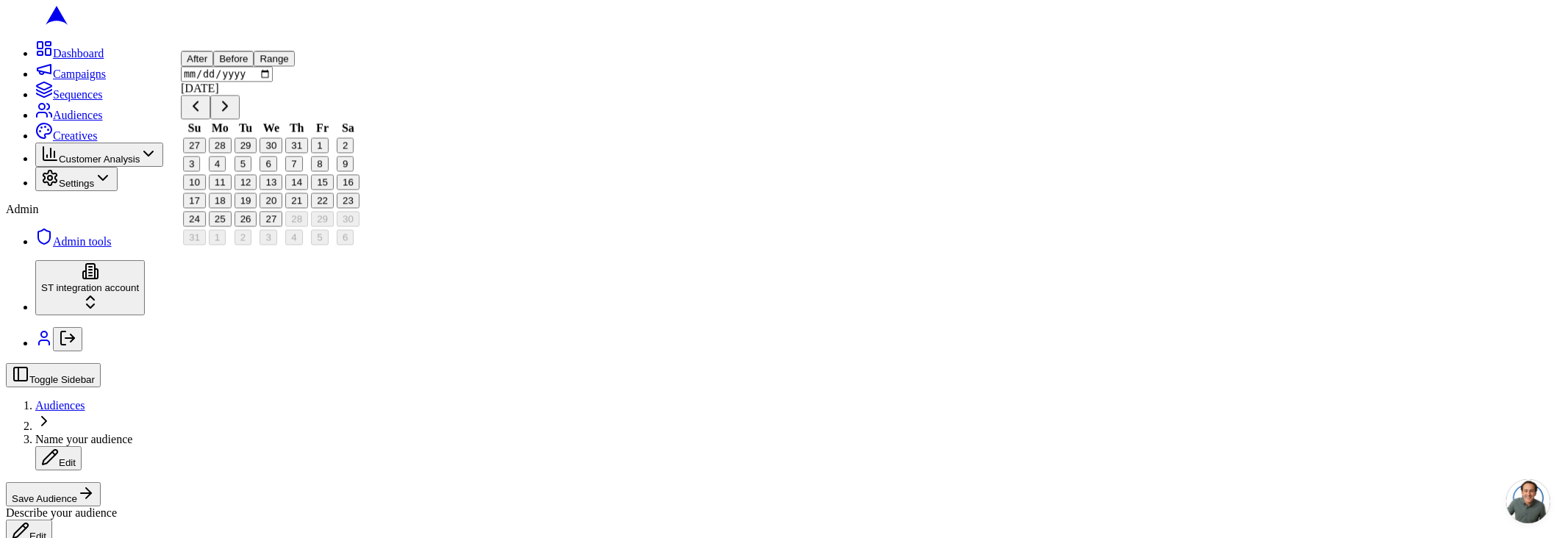
click at [257, 227] on button "26" at bounding box center [246, 219] width 23 height 15
click at [279, 227] on button "27" at bounding box center [272, 219] width 23 height 15
type input "2025-08-27"
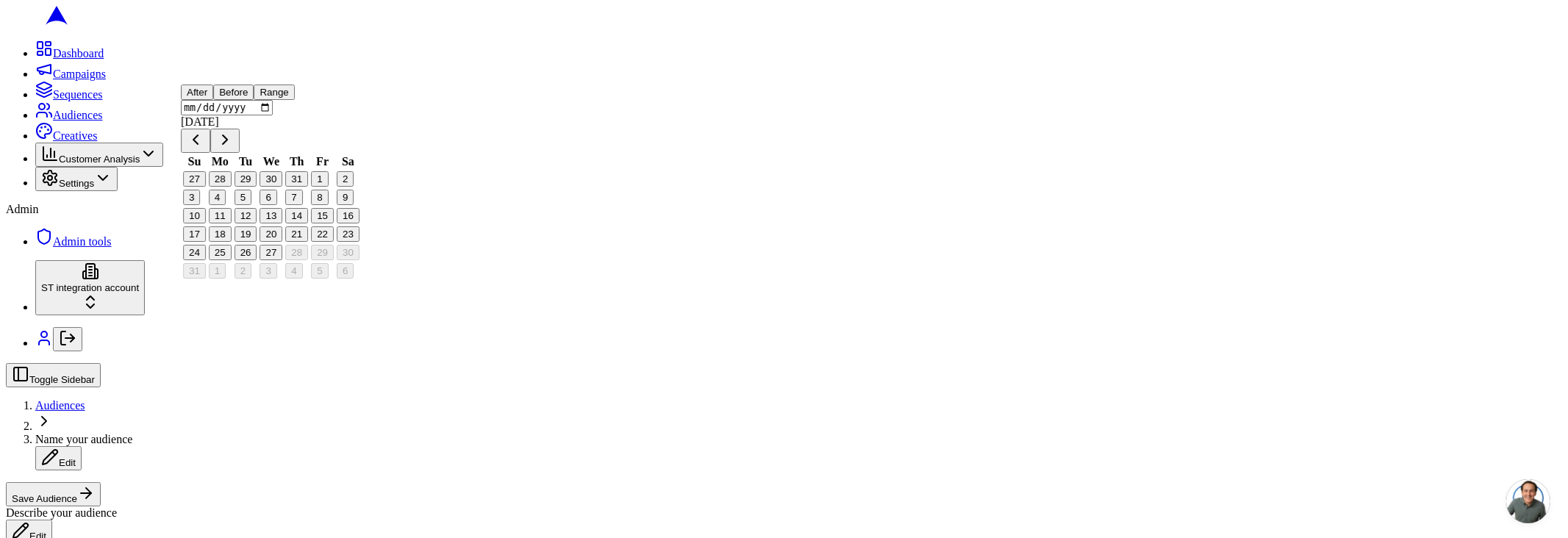
drag, startPoint x: 37, startPoint y: 298, endPoint x: 50, endPoint y: 297, distance: 13.0
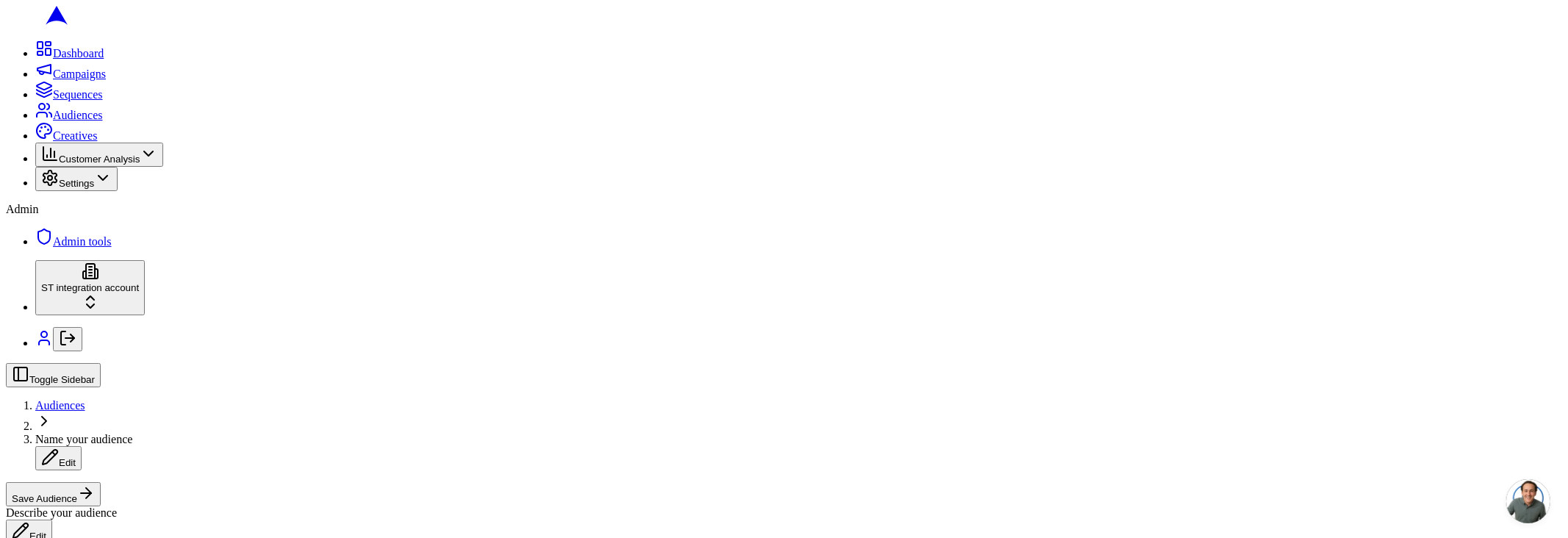
scroll to position [0, 0]
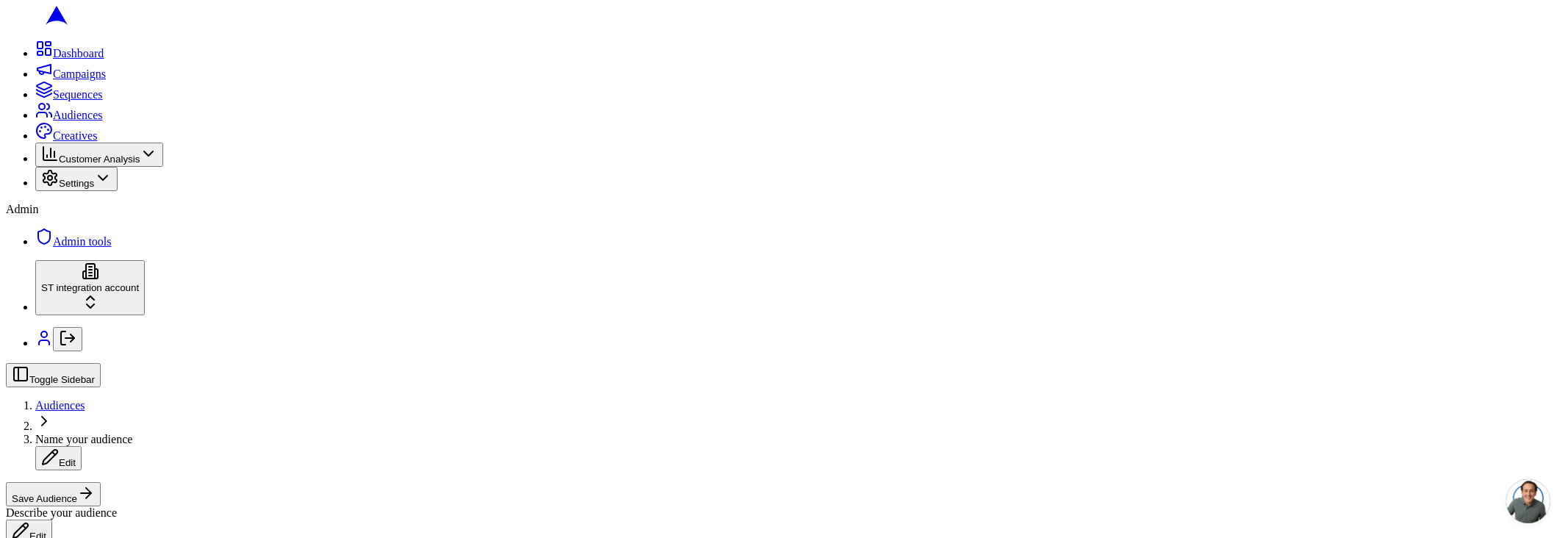
scroll to position [496, 0]
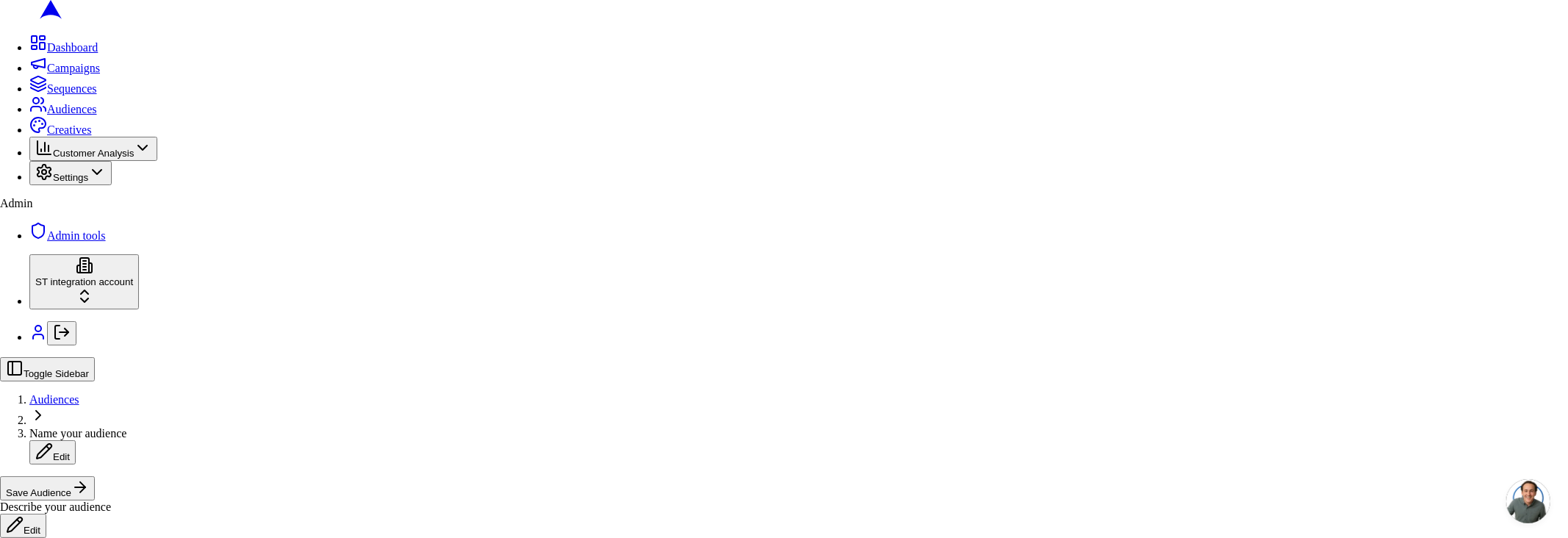
drag, startPoint x: 831, startPoint y: 439, endPoint x: 879, endPoint y: 458, distance: 51.6
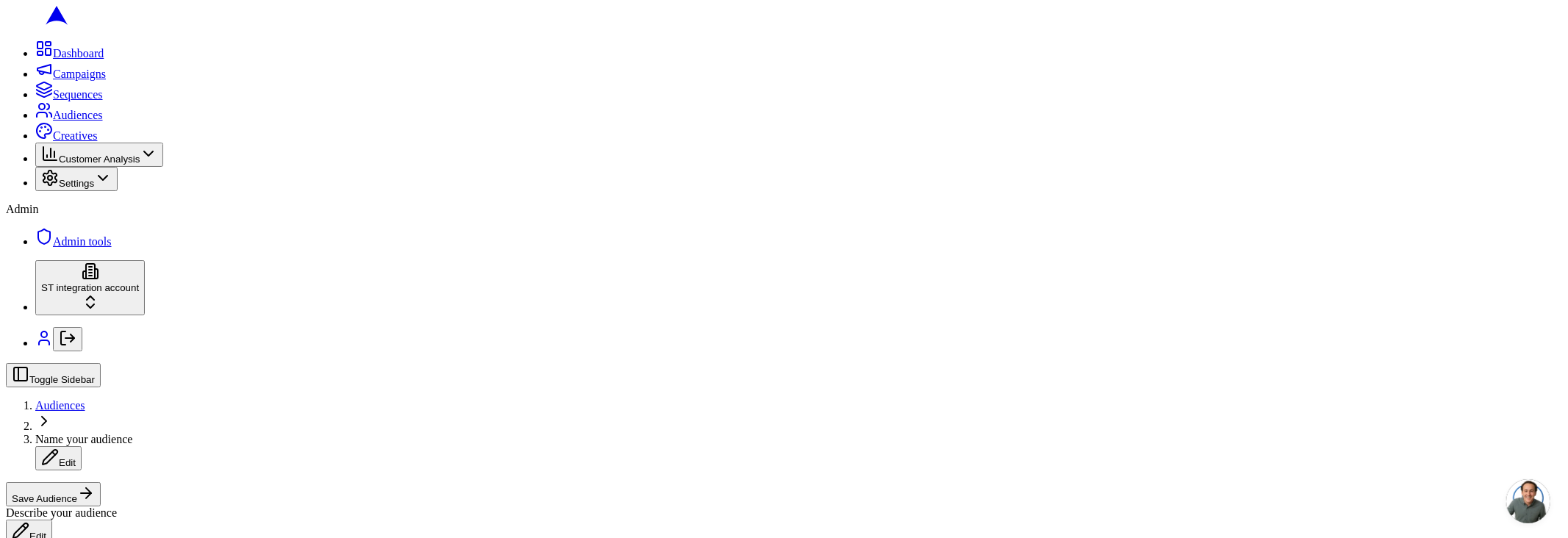
scroll to position [591, 0]
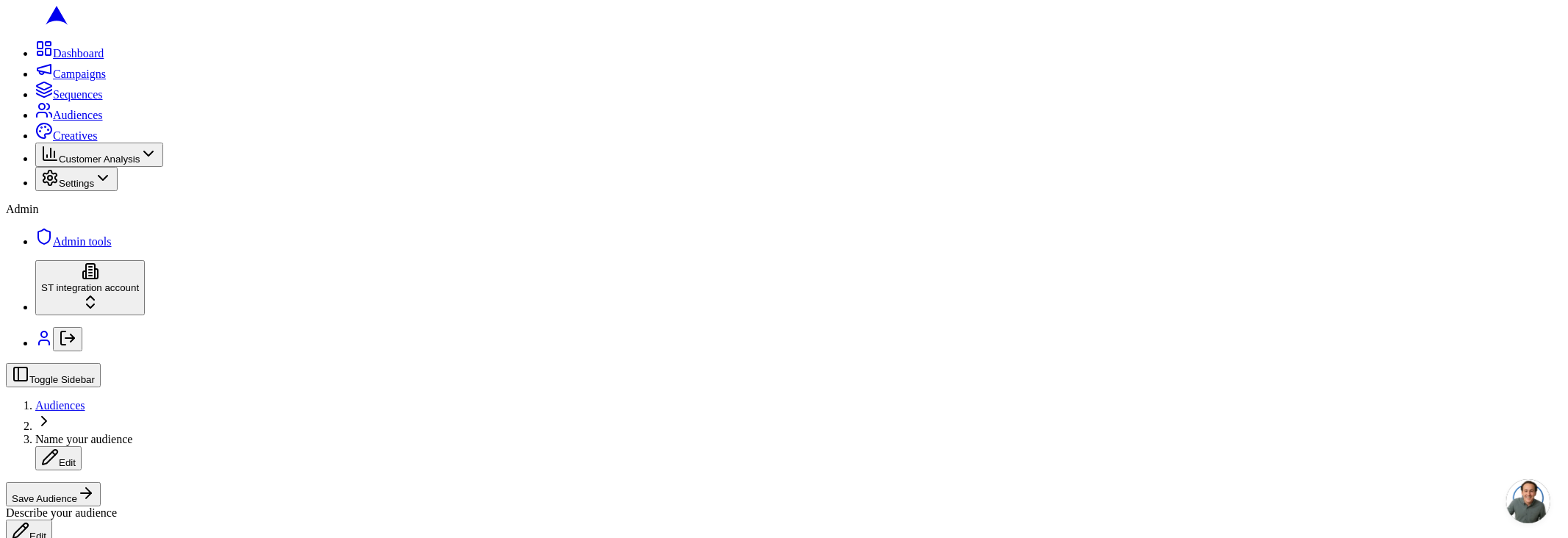
scroll to position [0, 0]
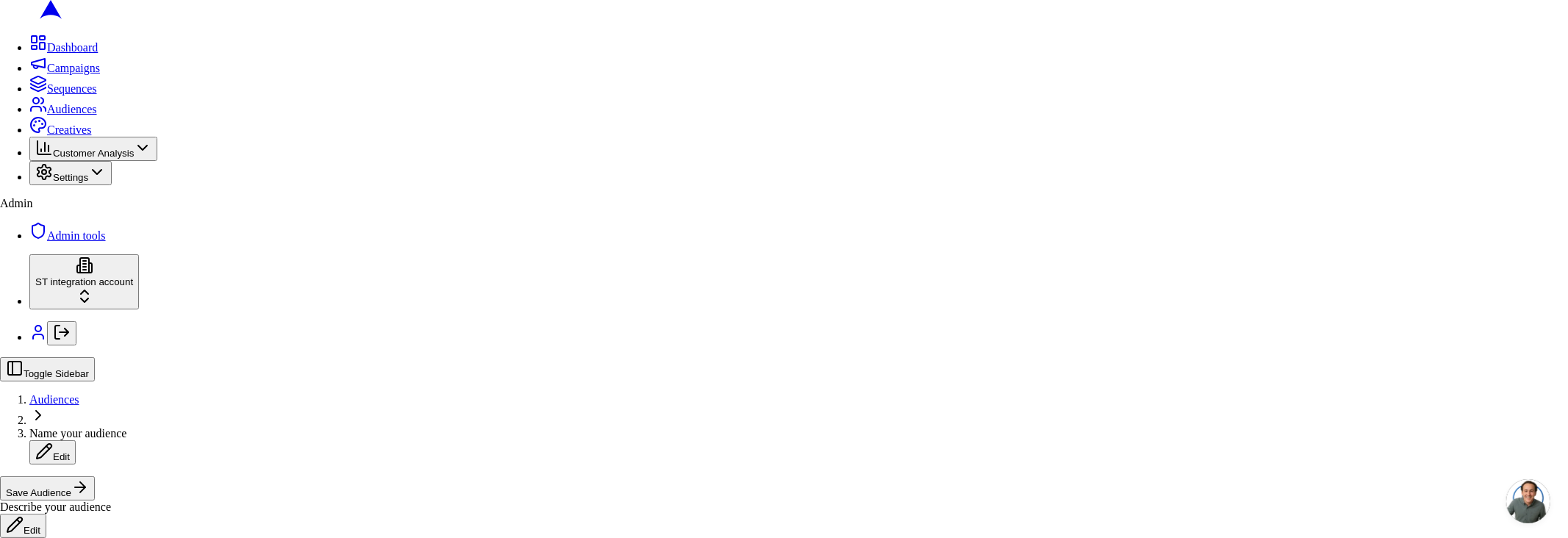
drag, startPoint x: 694, startPoint y: 368, endPoint x: 767, endPoint y: 397, distance: 78.5
drag, startPoint x: 1008, startPoint y: 476, endPoint x: 777, endPoint y: 415, distance: 238.9
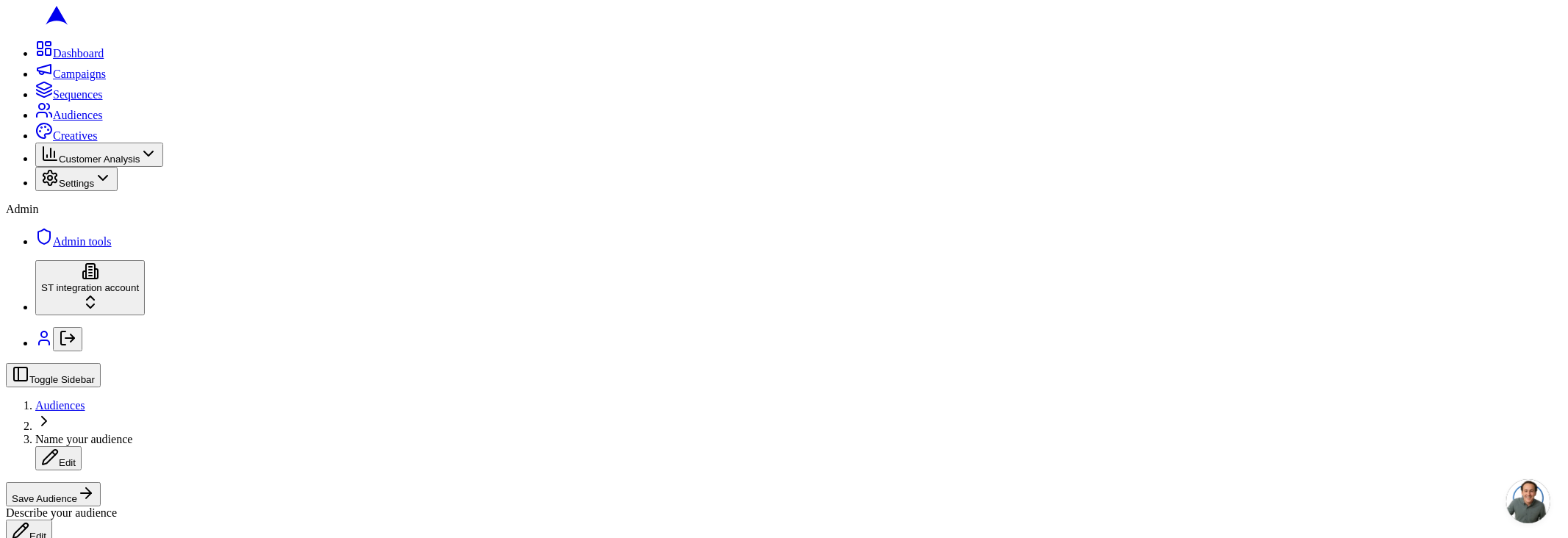
scroll to position [445, 0]
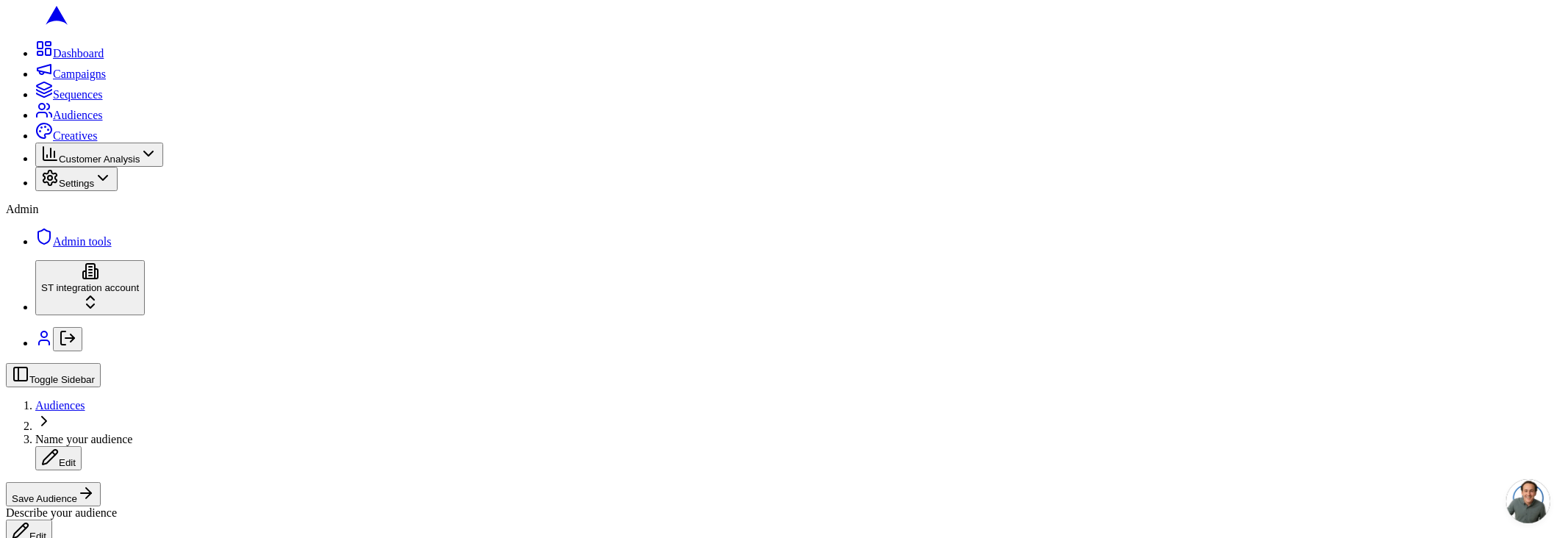
scroll to position [436, 0]
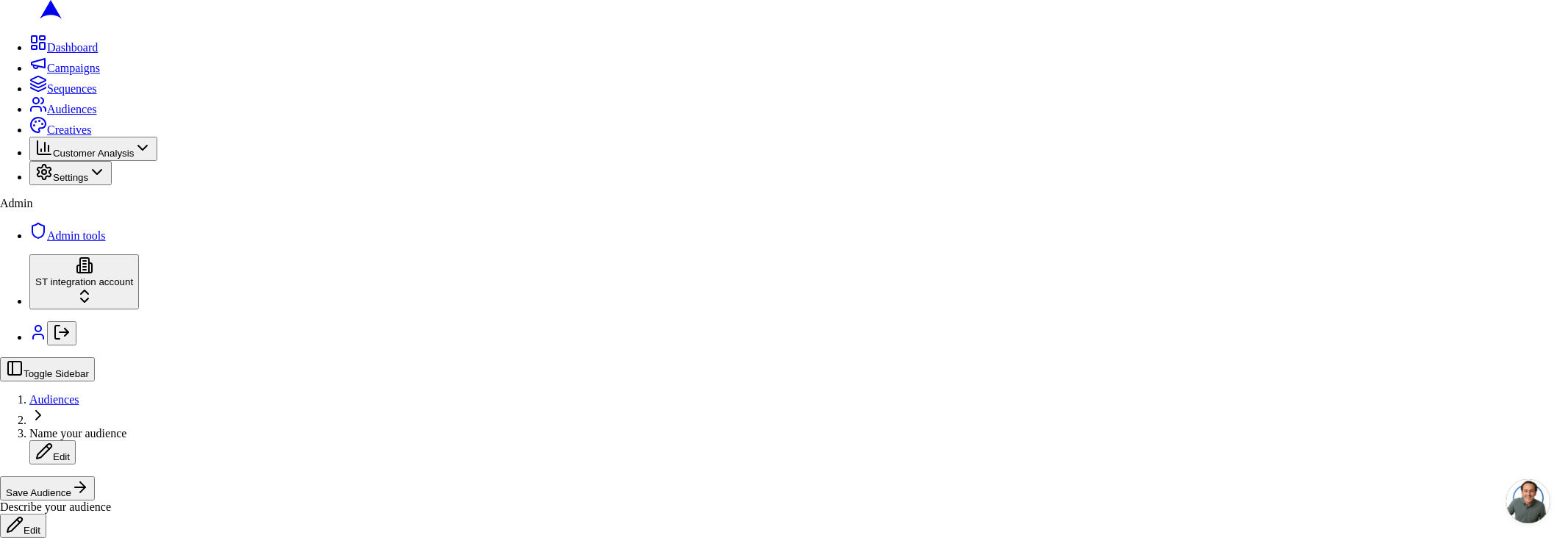
drag, startPoint x: 752, startPoint y: 422, endPoint x: 932, endPoint y: 472, distance: 186.8
drag, startPoint x: 1002, startPoint y: 489, endPoint x: 985, endPoint y: 488, distance: 17.0
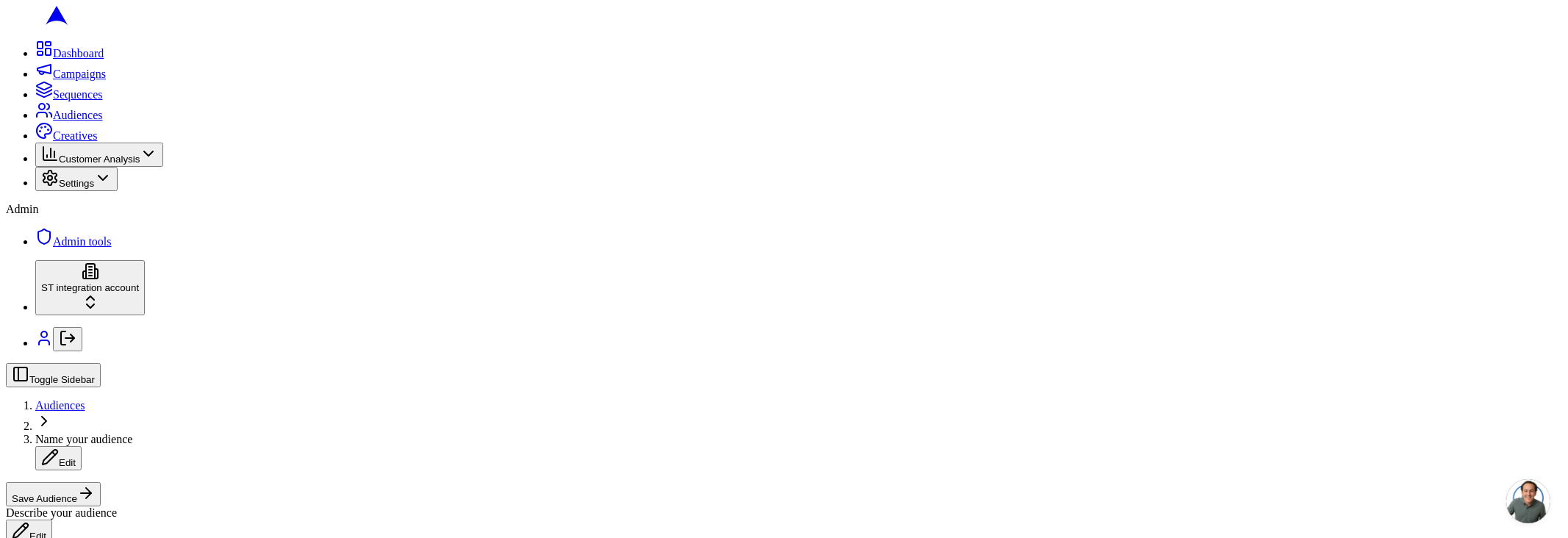
scroll to position [574, 0]
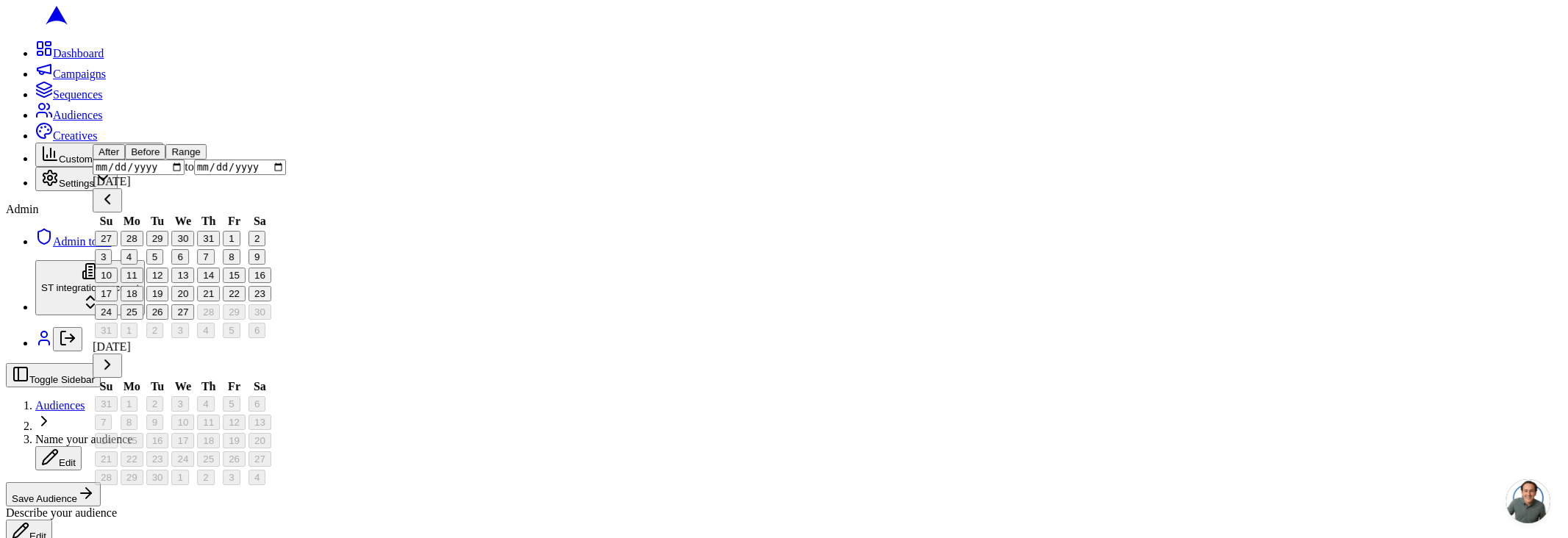
scroll to position [401, 0]
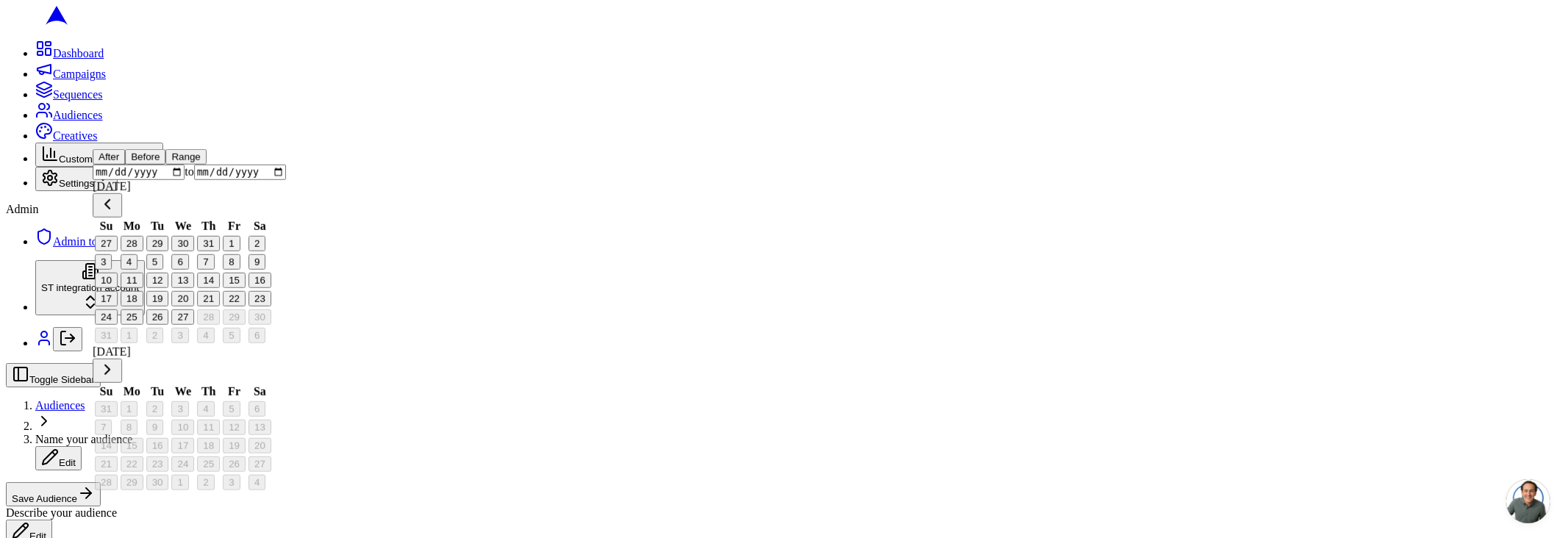
drag, startPoint x: 39, startPoint y: 476, endPoint x: 229, endPoint y: 306, distance: 255.0
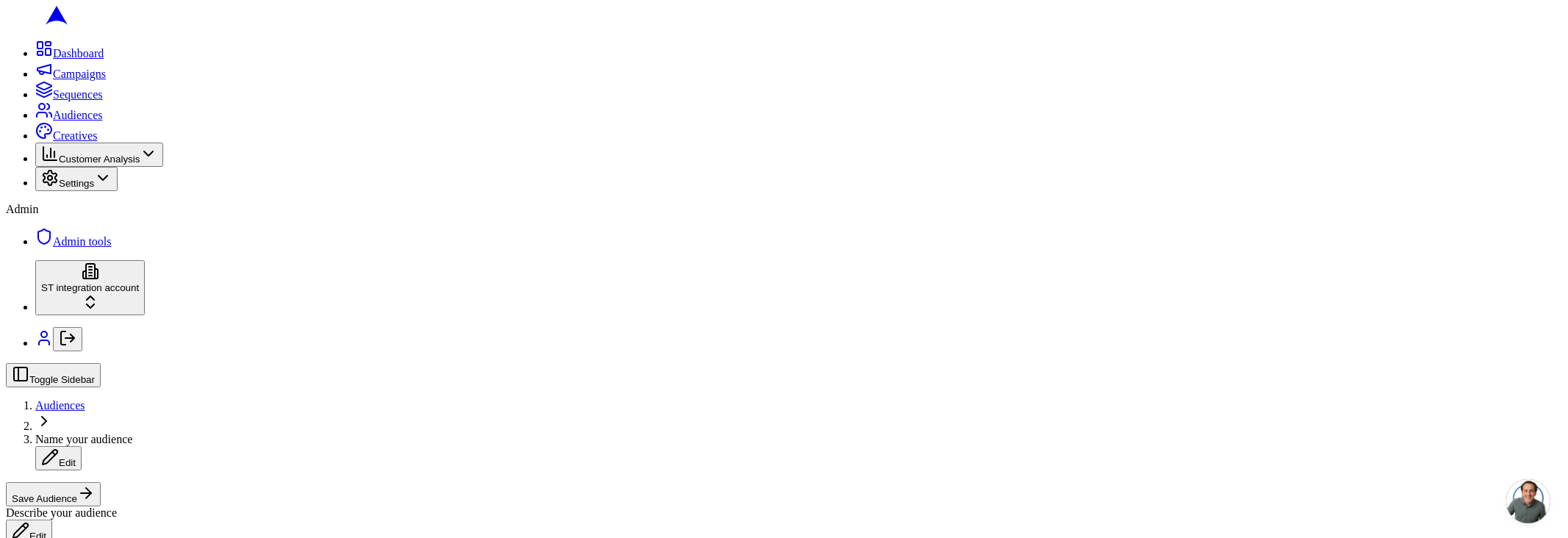
scroll to position [0, 0]
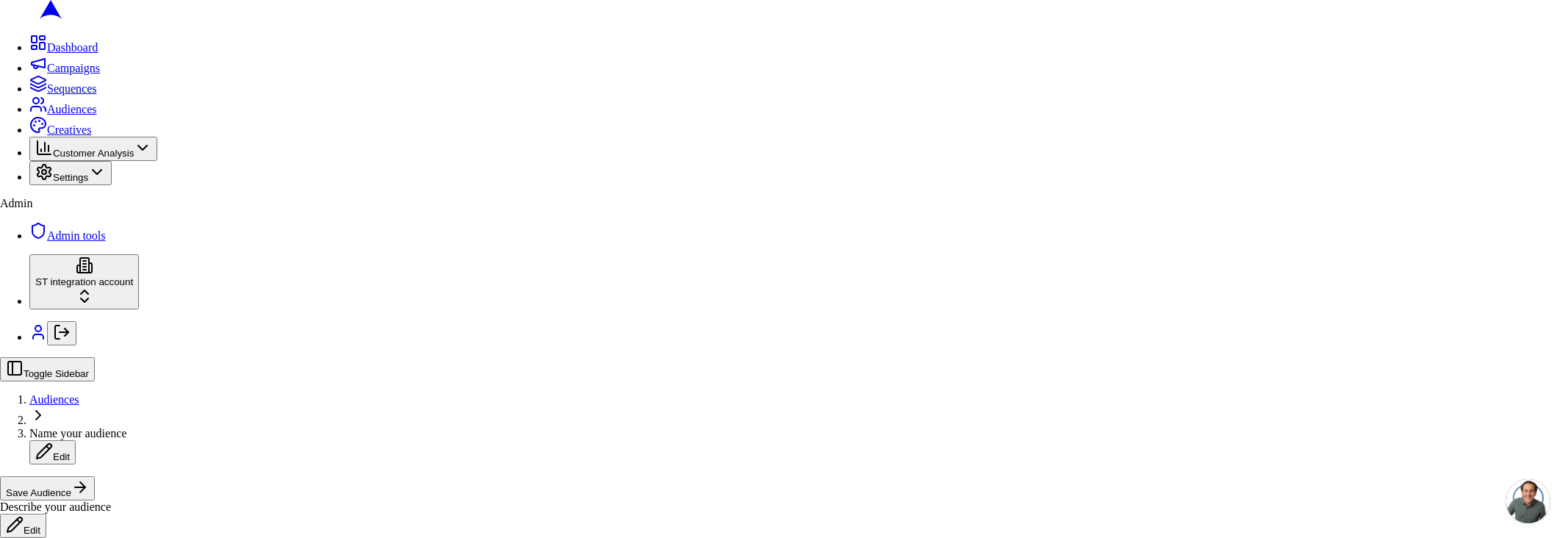
drag, startPoint x: 742, startPoint y: 375, endPoint x: 884, endPoint y: 426, distance: 150.9
drag, startPoint x: 979, startPoint y: 479, endPoint x: 963, endPoint y: 473, distance: 17.1
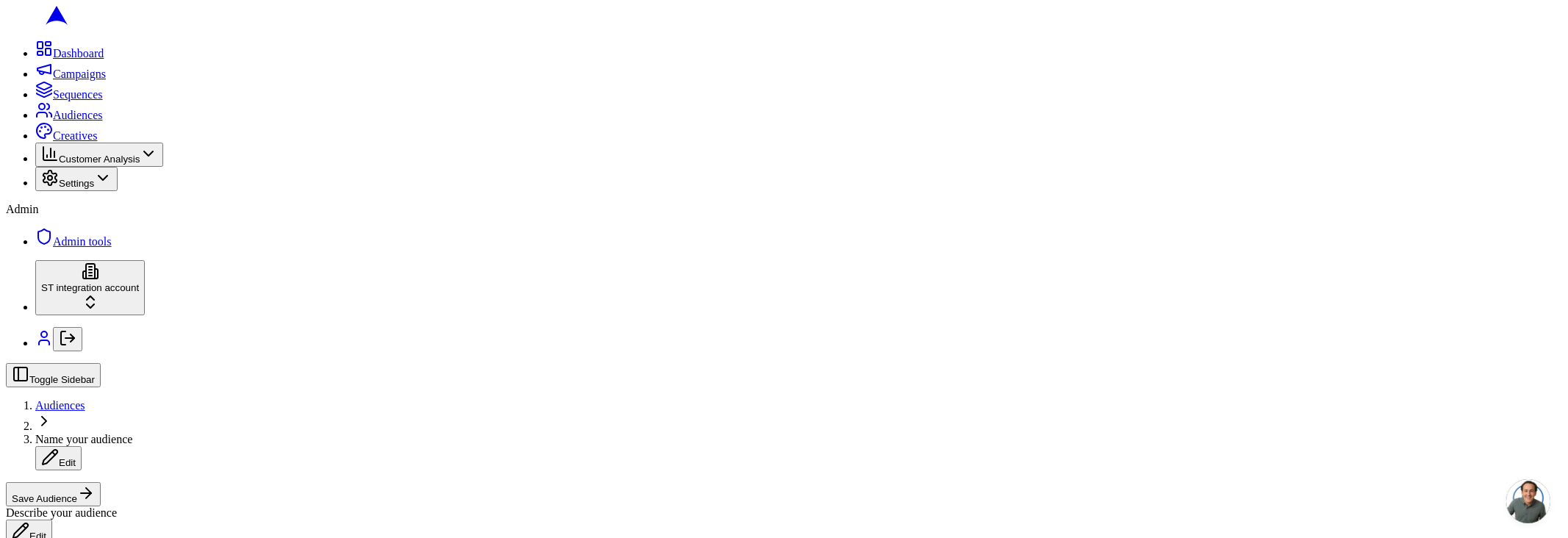
scroll to position [340, 0]
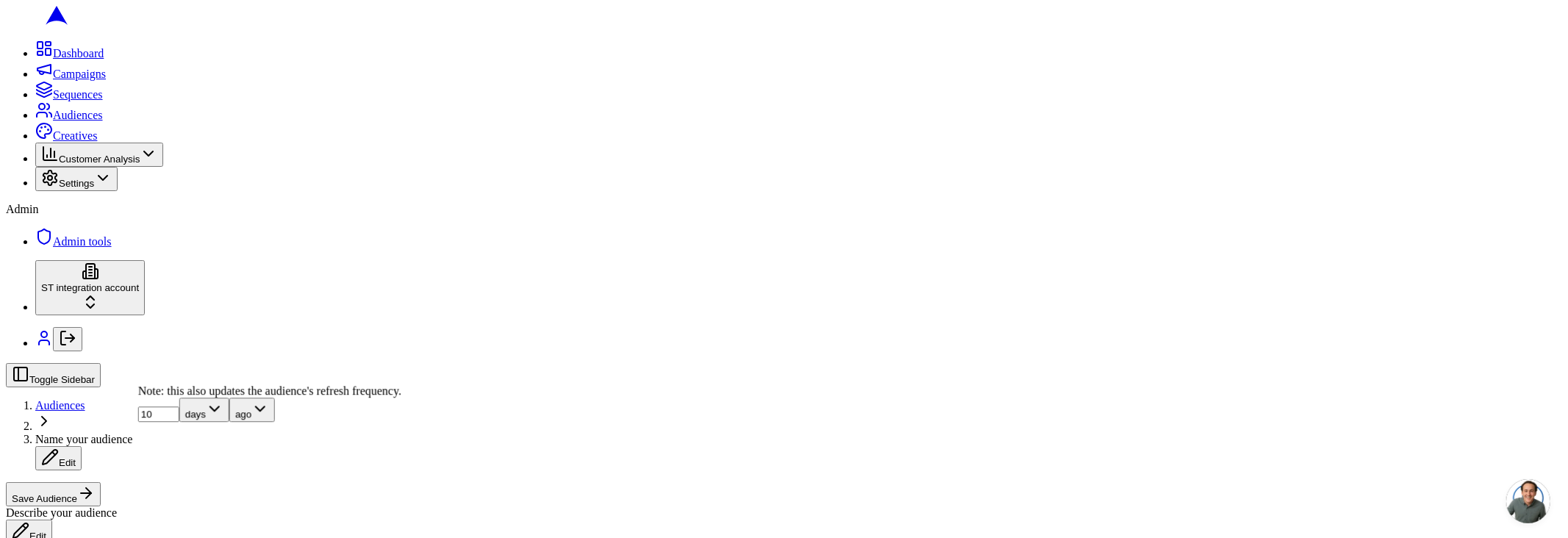
scroll to position [253, 0]
drag, startPoint x: 180, startPoint y: 411, endPoint x: 423, endPoint y: 406, distance: 243.1
click at [401, 401] on div "Note: this also updates the audience's refresh frequency." at bounding box center [269, 395] width 263 height 13
copy div "this also updates the audience's refresh frequency"
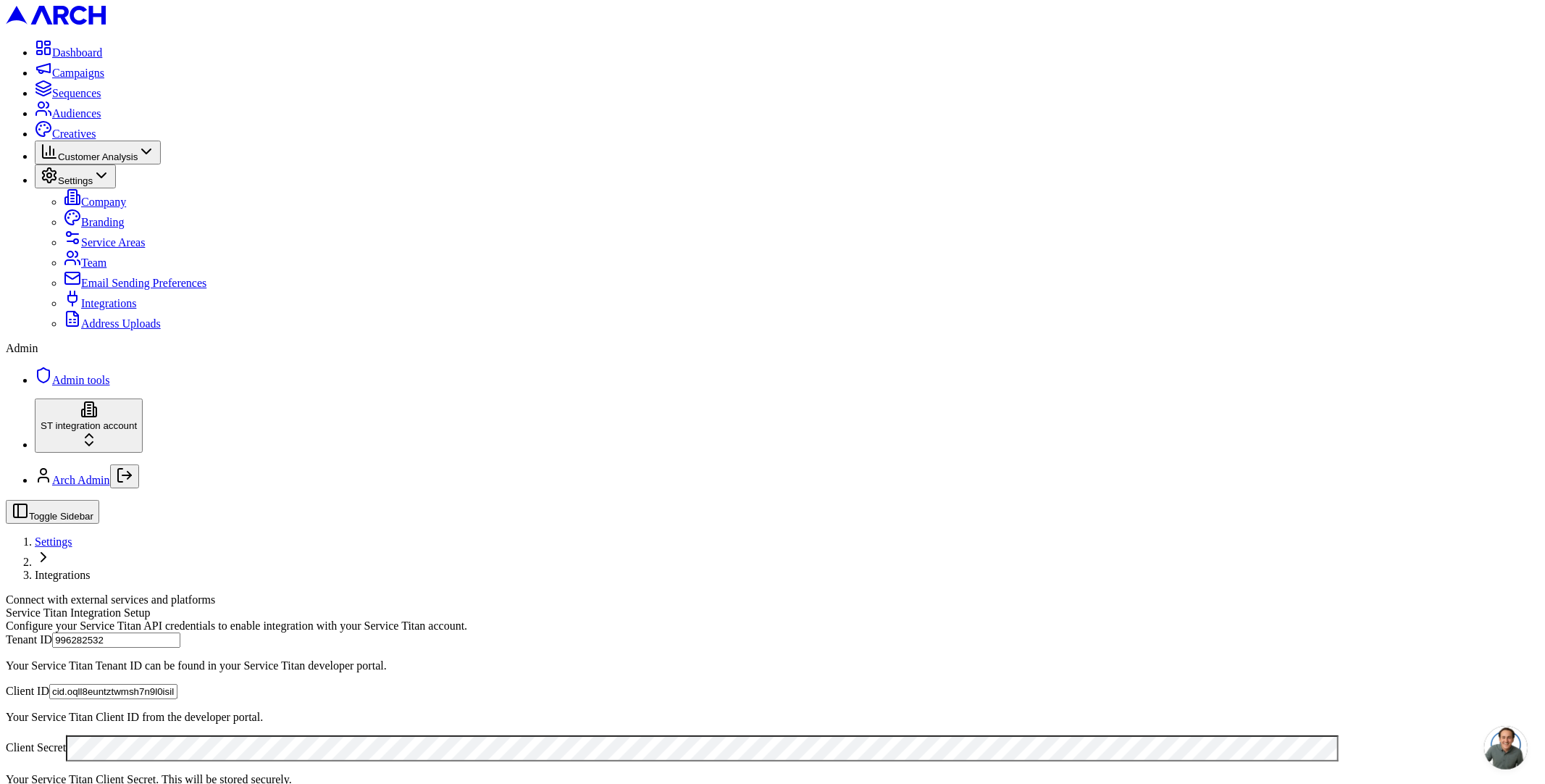
scroll to position [305, 0]
click at [99, 120] on link "Audiences" at bounding box center [68, 113] width 67 height 12
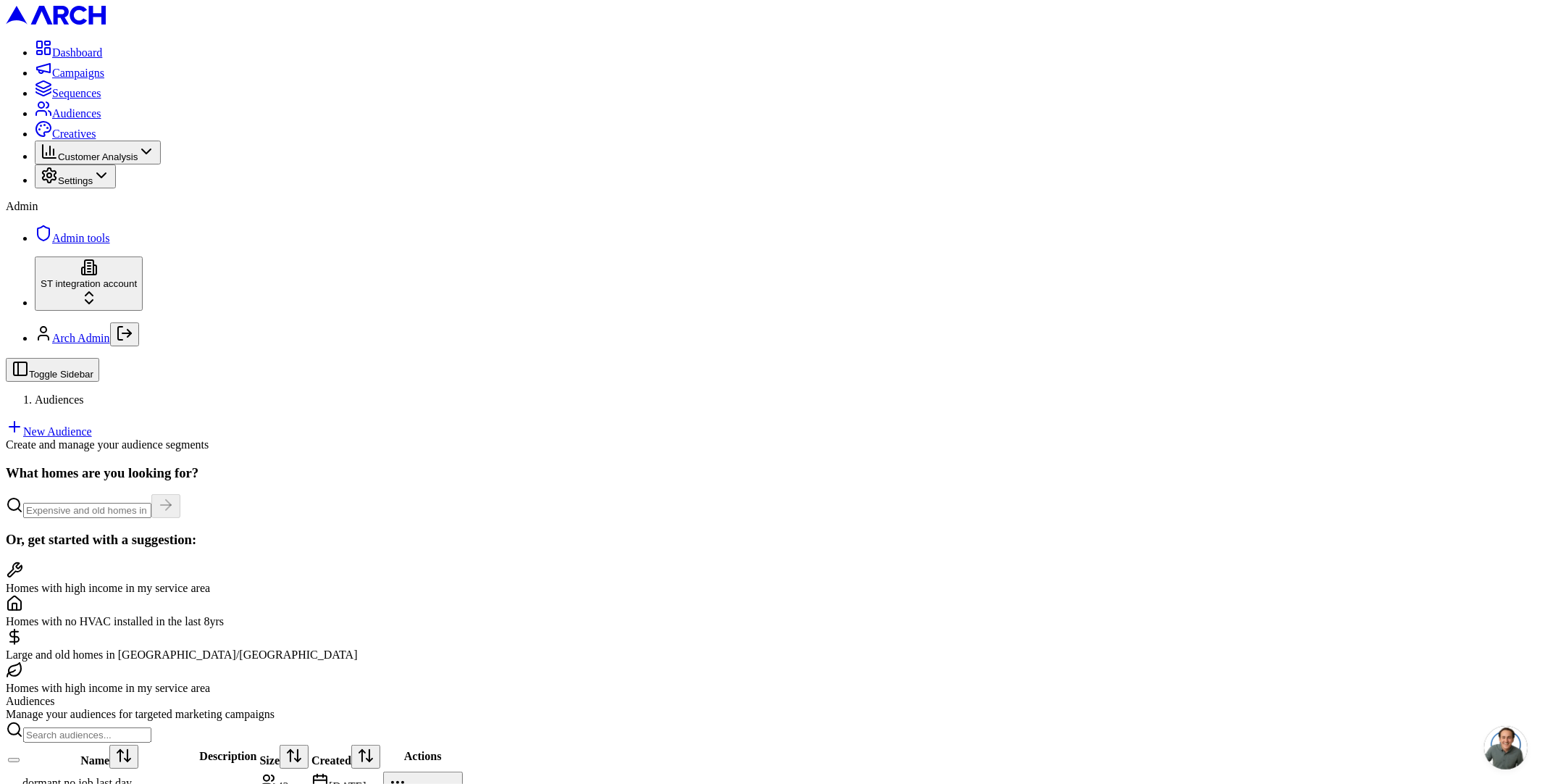
click at [92, 425] on link "New Audience" at bounding box center [49, 431] width 86 height 12
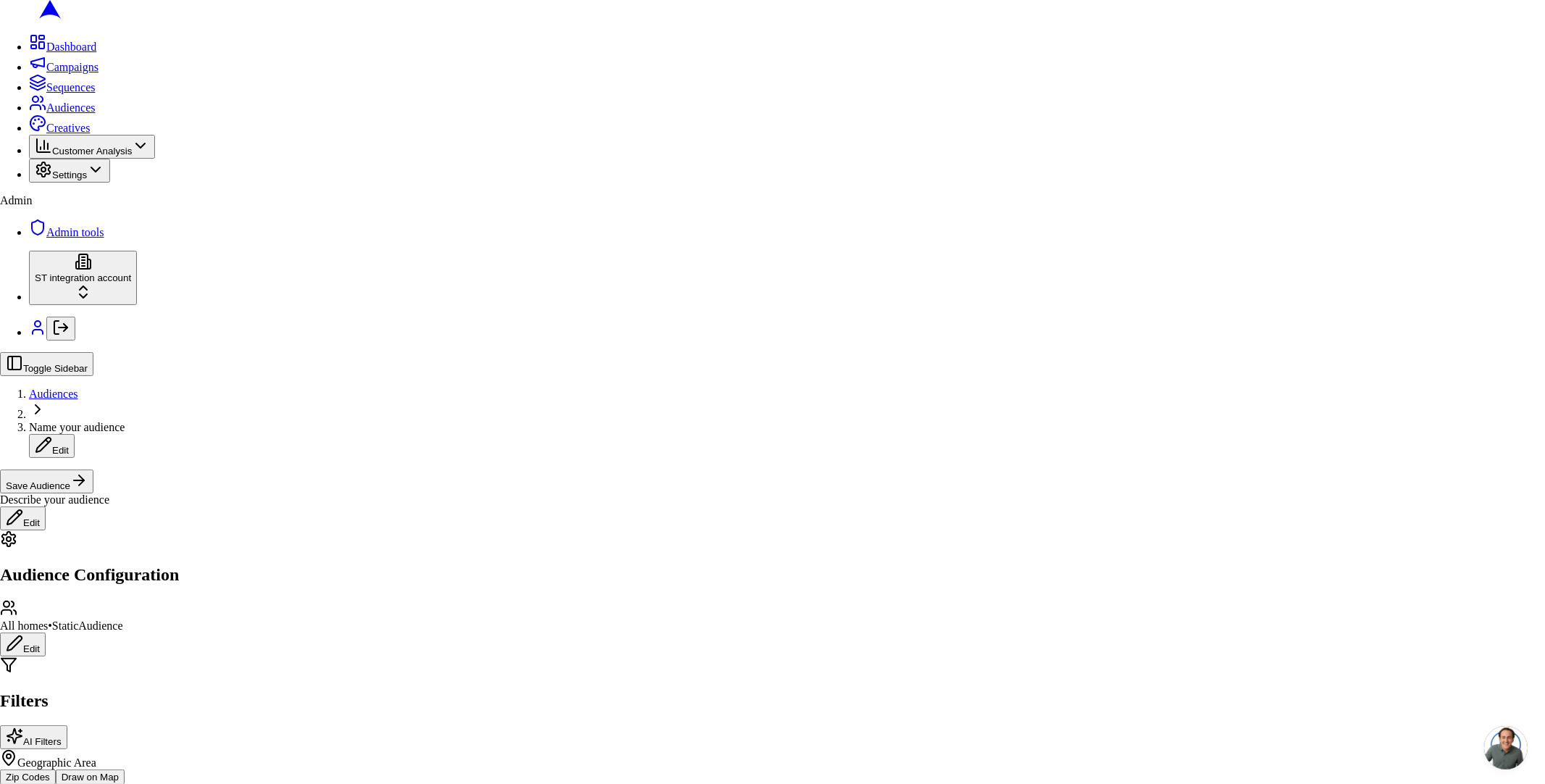
drag, startPoint x: 895, startPoint y: 476, endPoint x: 914, endPoint y: 501, distance: 31.4
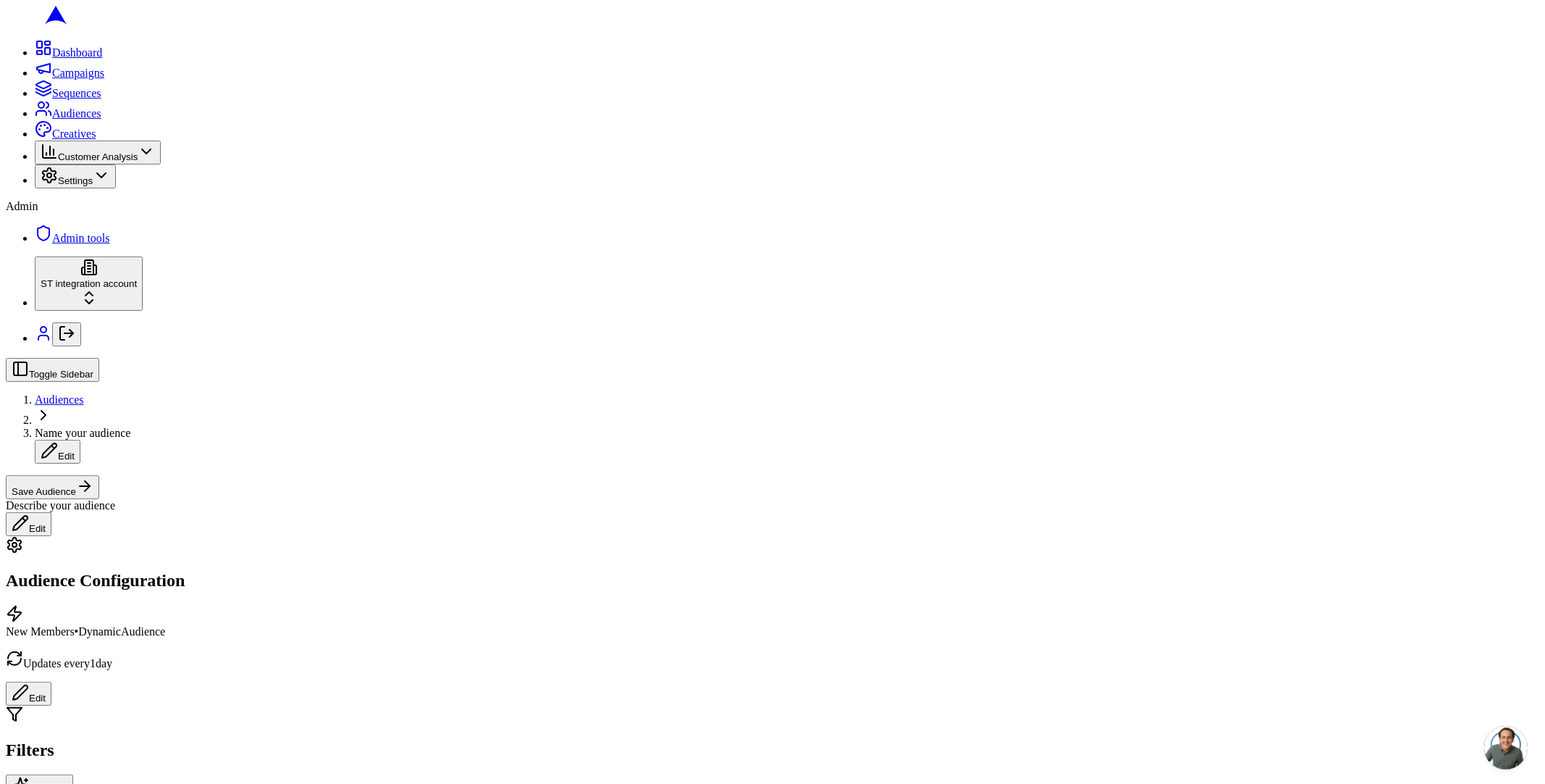
scroll to position [383, 0]
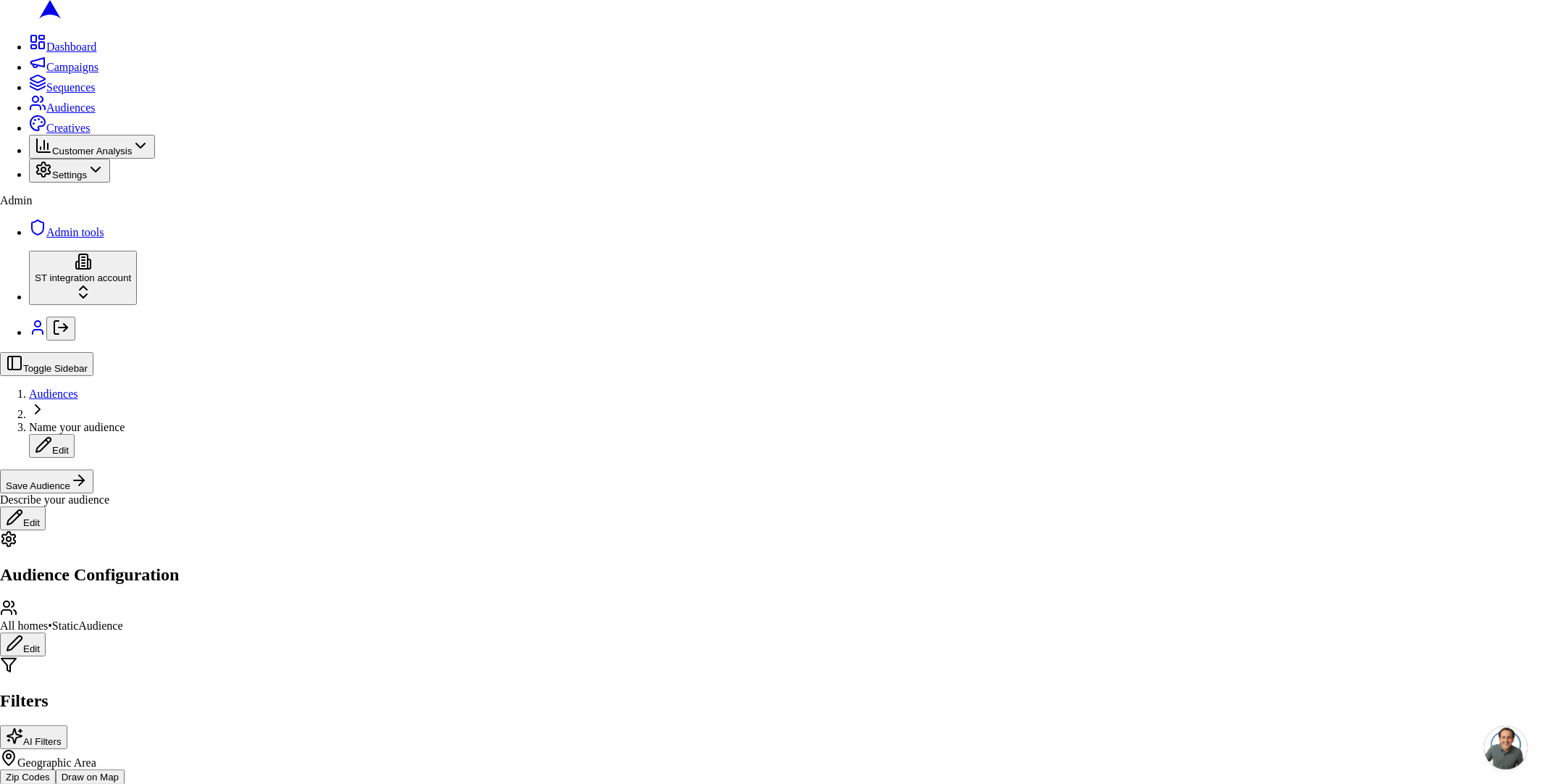
drag, startPoint x: 853, startPoint y: 475, endPoint x: 864, endPoint y: 484, distance: 14.2
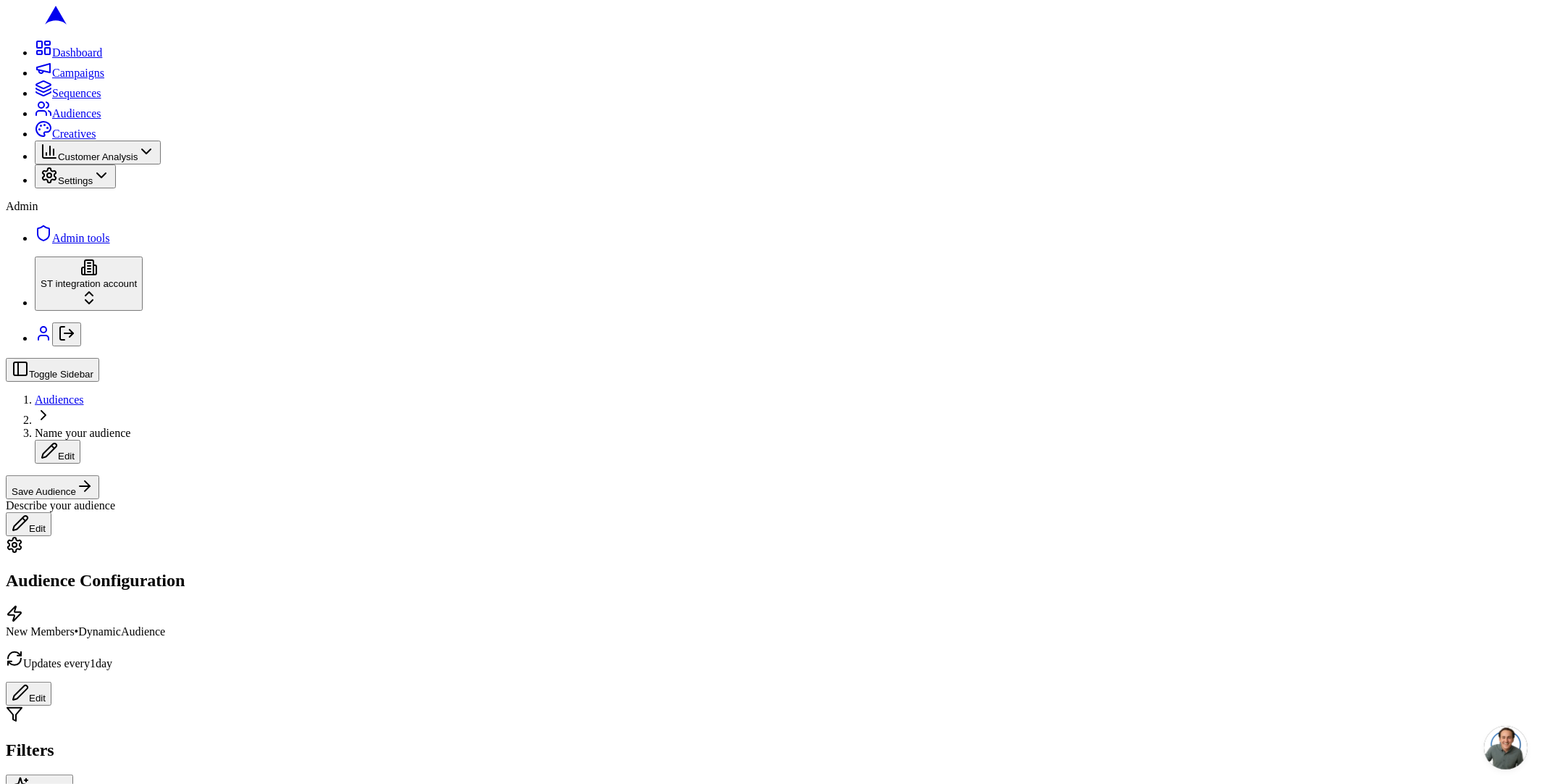
scroll to position [320, 0]
click at [25, 245] on div "Dashboard Campaigns Sequences Audiences Creatives Customer Analysis Settings Ad…" at bounding box center [773, 141] width 1534 height 206
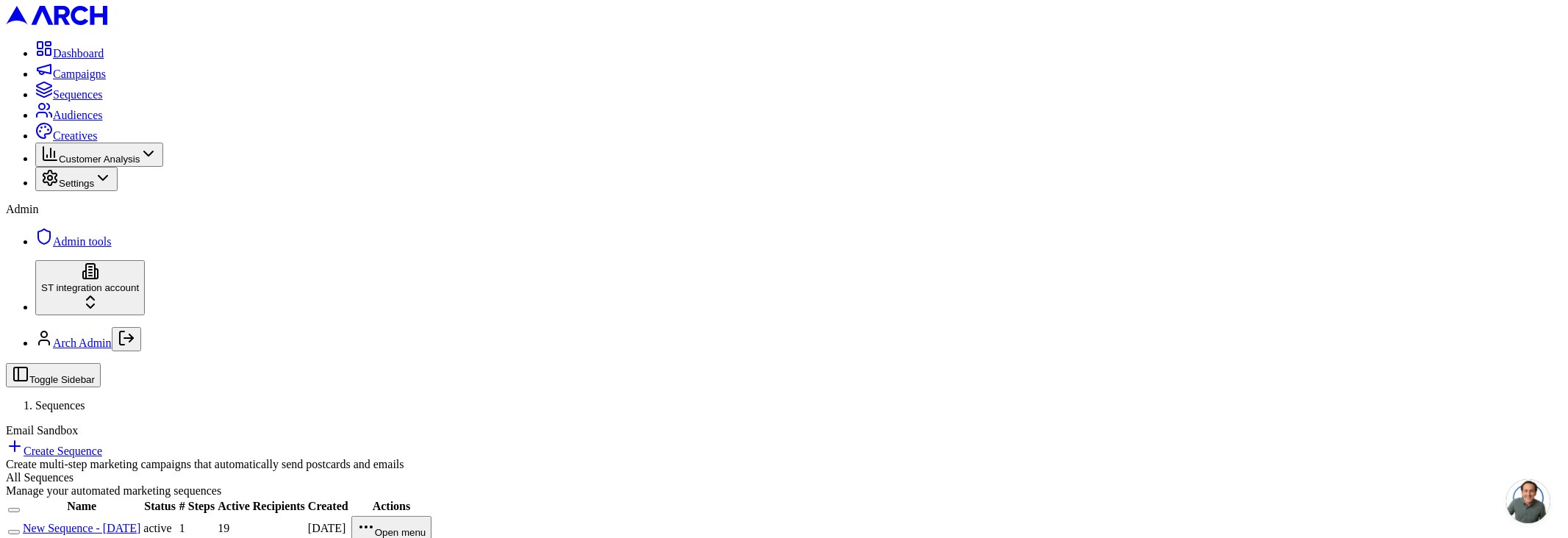
click at [140, 522] on link "New Sequence - [DATE]" at bounding box center [81, 528] width 118 height 12
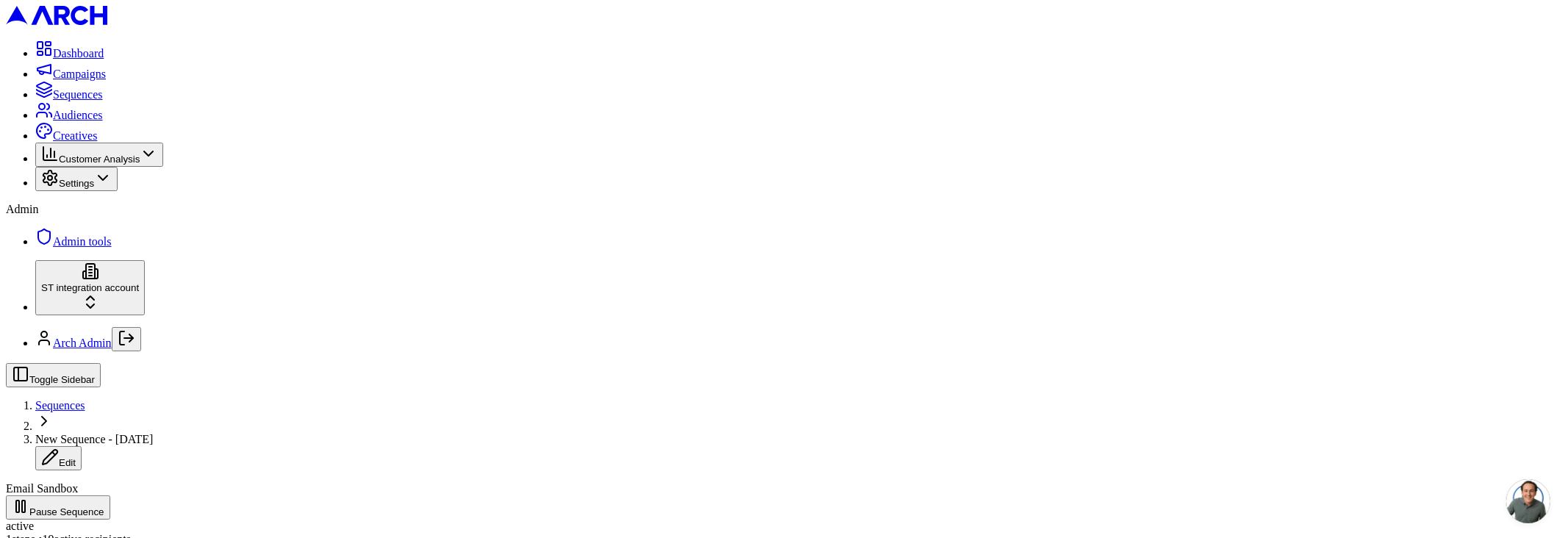
click at [110, 496] on button "Pause Sequence" at bounding box center [58, 508] width 105 height 24
click at [85, 399] on span "Sequences" at bounding box center [61, 405] width 50 height 12
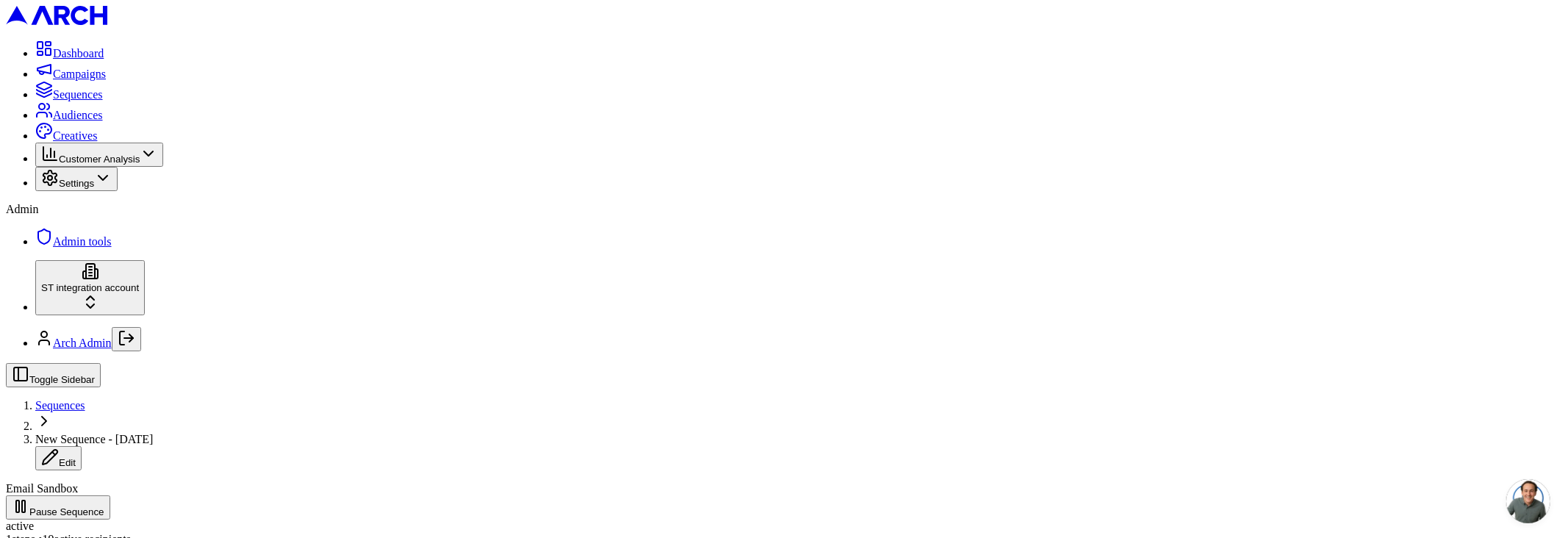
click at [110, 496] on button "Pause Sequence" at bounding box center [58, 508] width 105 height 24
click at [85, 399] on span "Sequences" at bounding box center [61, 405] width 50 height 12
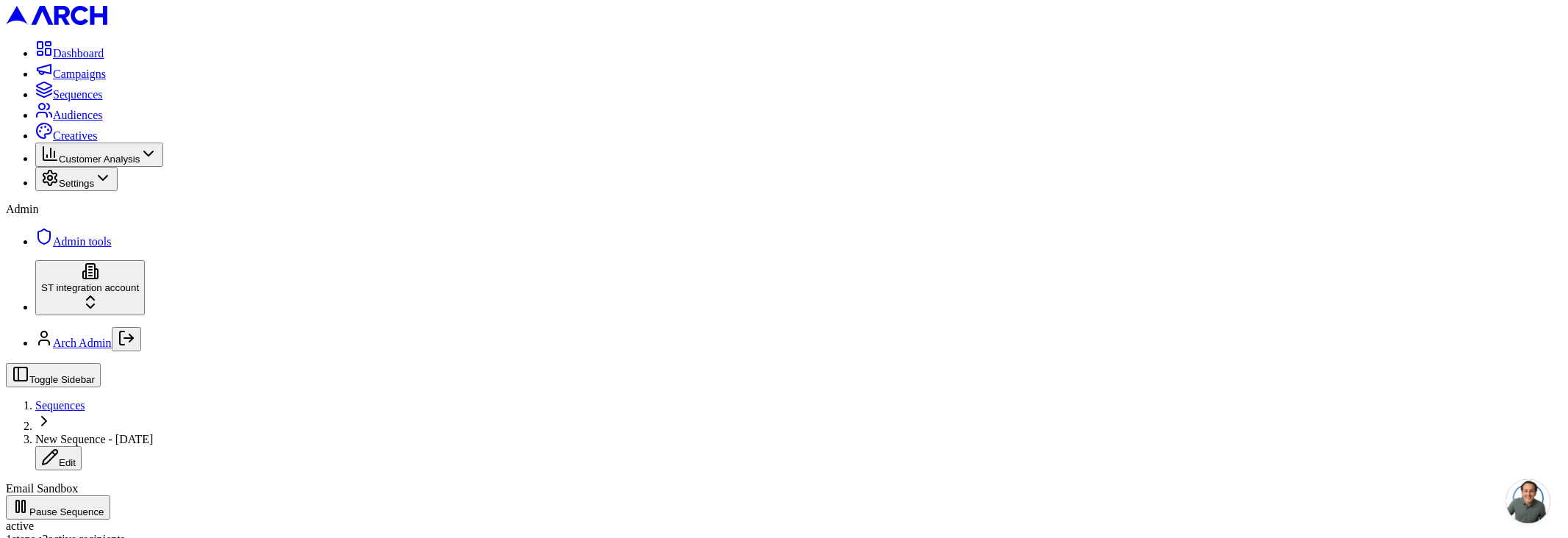
click at [110, 496] on button "Pause Sequence" at bounding box center [58, 508] width 105 height 24
click at [85, 399] on span "Sequences" at bounding box center [61, 405] width 50 height 12
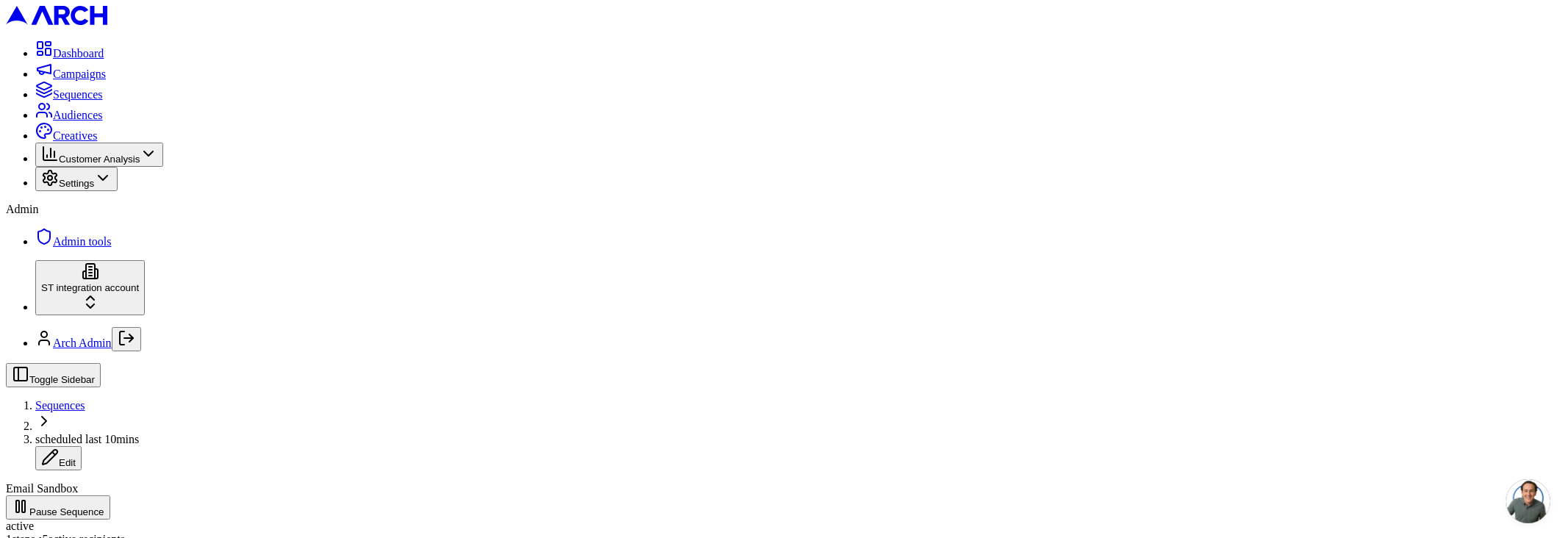
click at [110, 496] on button "Pause Sequence" at bounding box center [58, 508] width 105 height 24
click at [85, 399] on span "Sequences" at bounding box center [61, 405] width 50 height 12
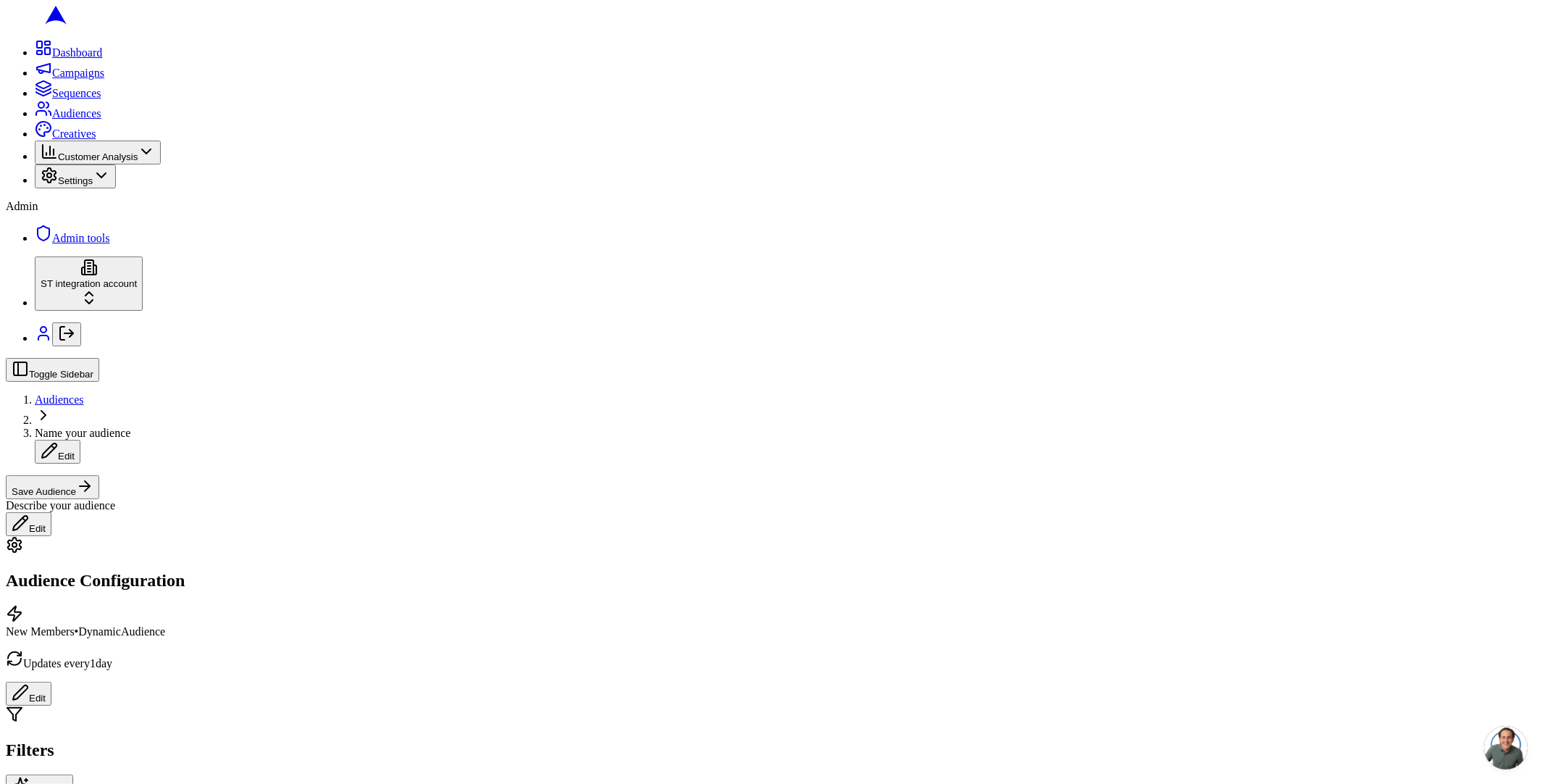
scroll to position [320, 0]
click at [35, 244] on link "Admin tools" at bounding box center [73, 238] width 75 height 12
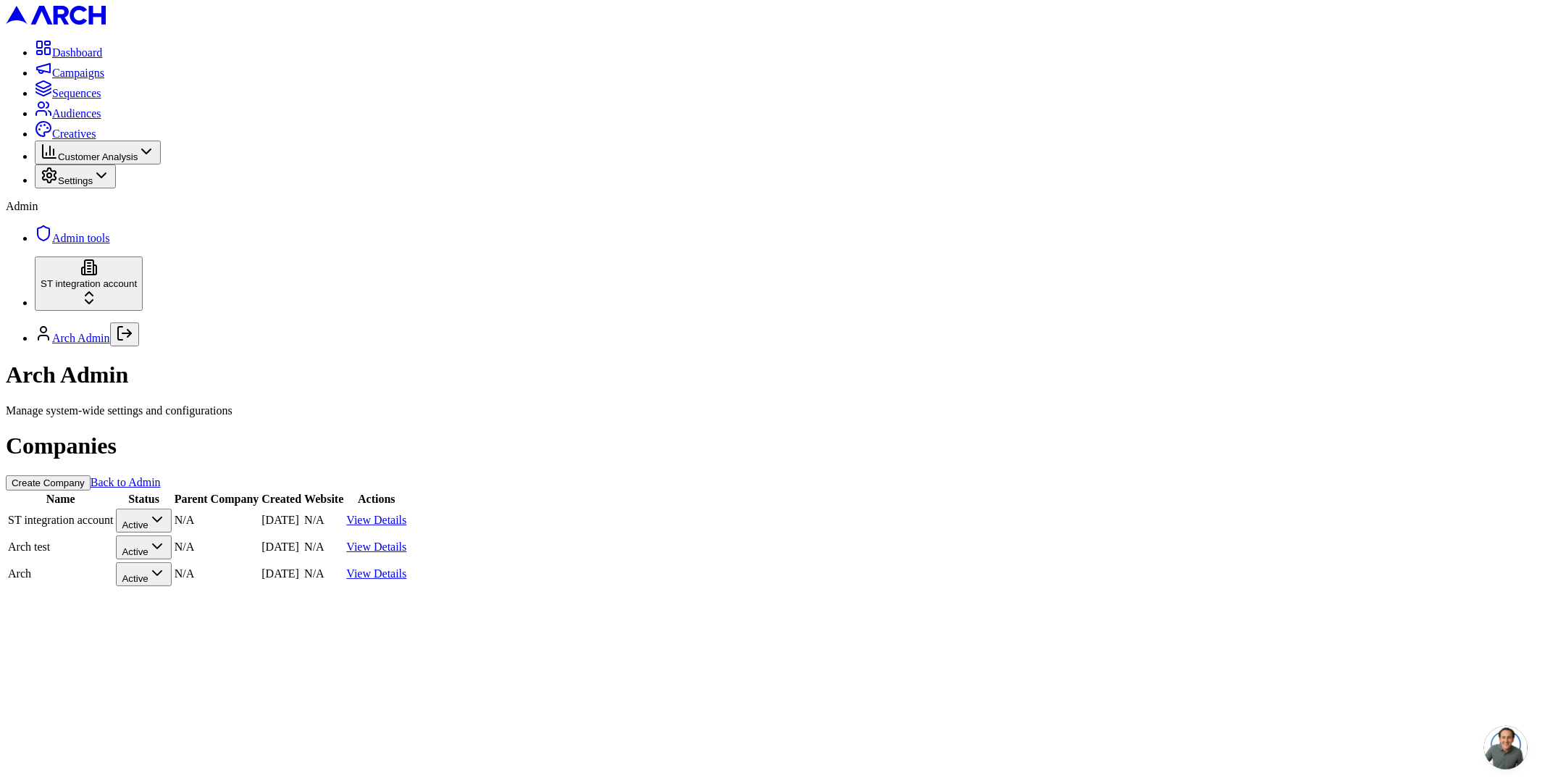
click at [407, 513] on link "View Details" at bounding box center [376, 519] width 60 height 12
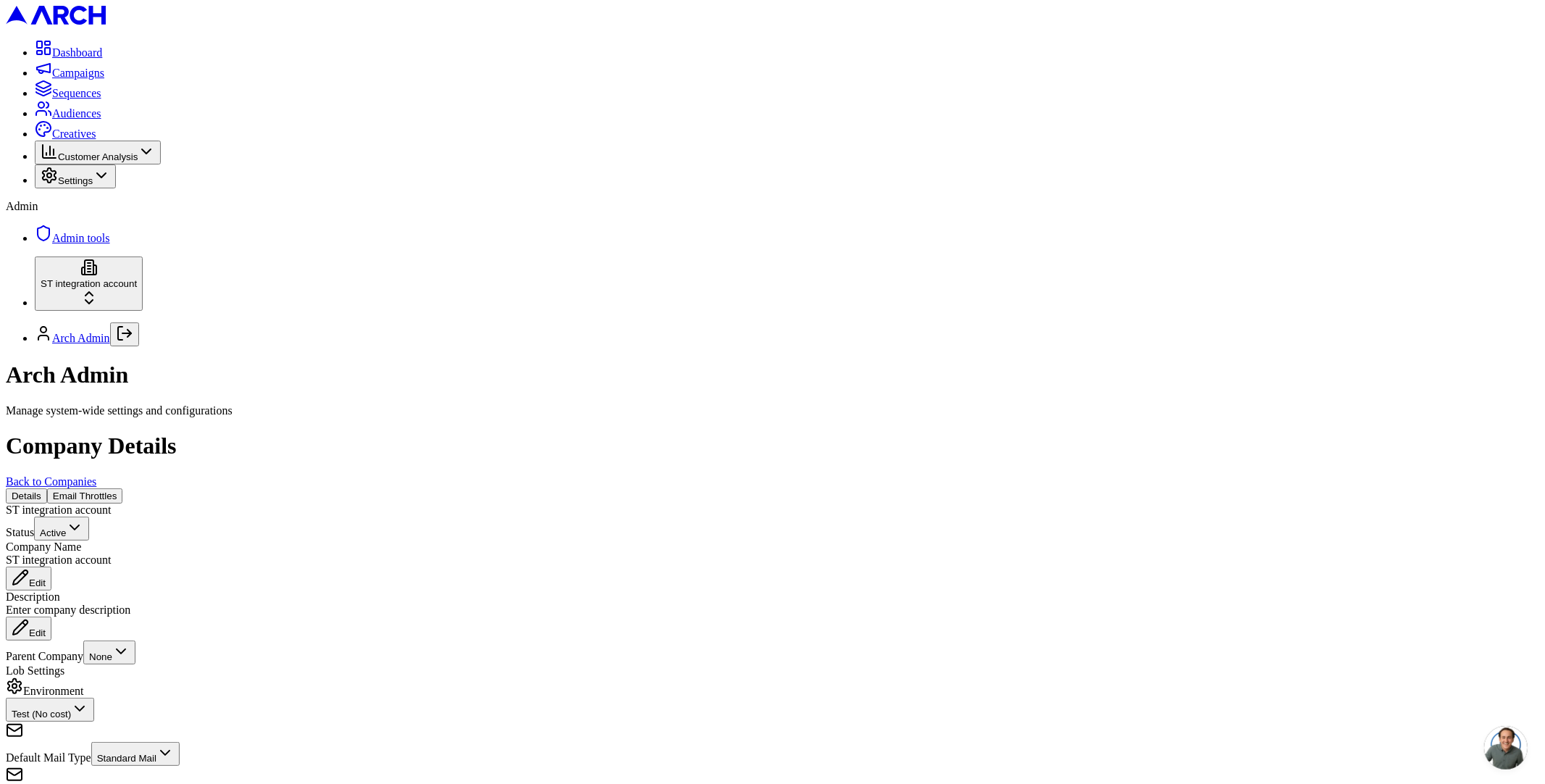
scroll to position [360, 0]
drag, startPoint x: 262, startPoint y: 717, endPoint x: 647, endPoint y: 726, distance: 385.1
copy p "Server and Message Stream settings are managed by the system in test mode."
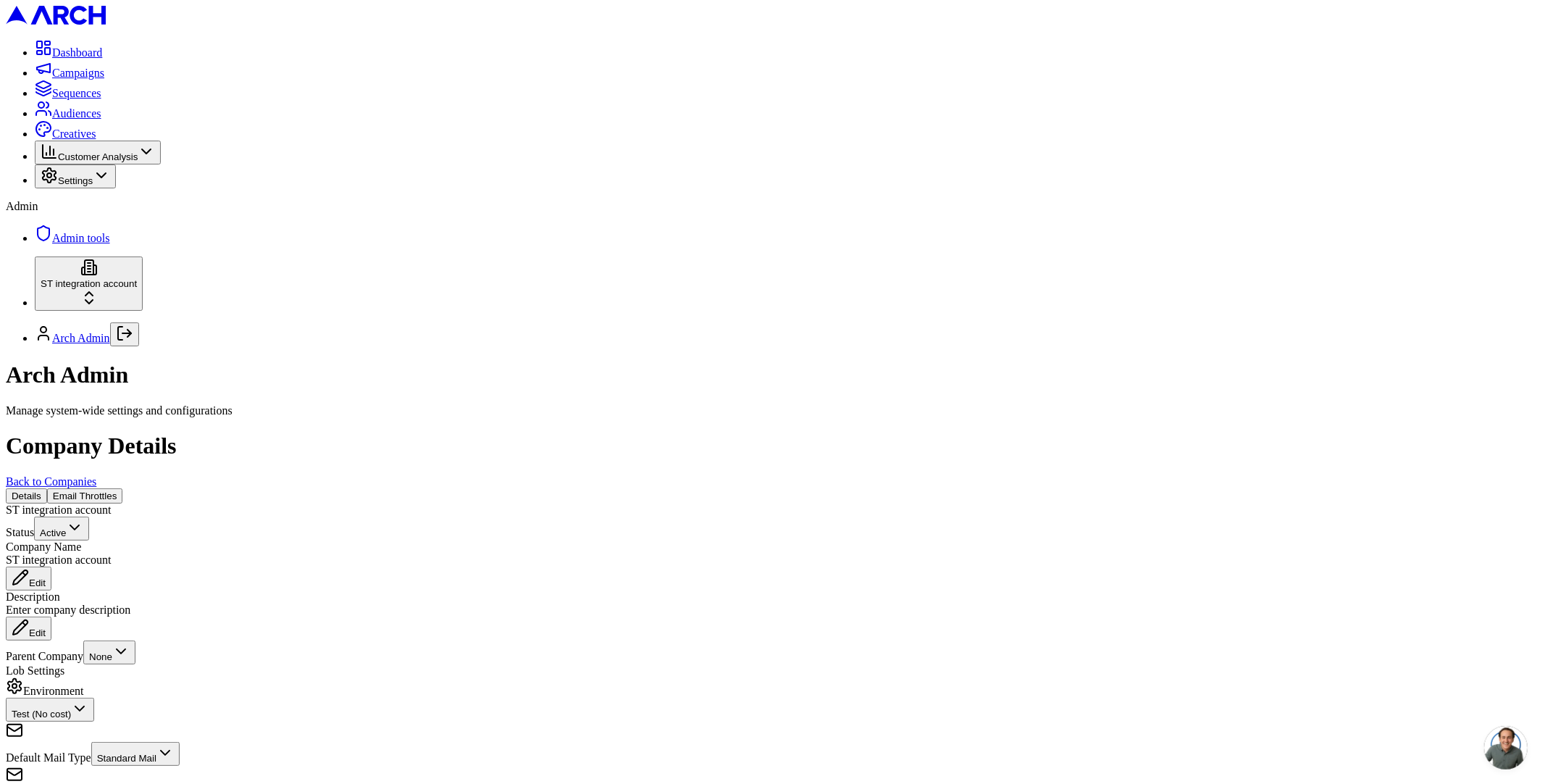
scroll to position [360, 0]
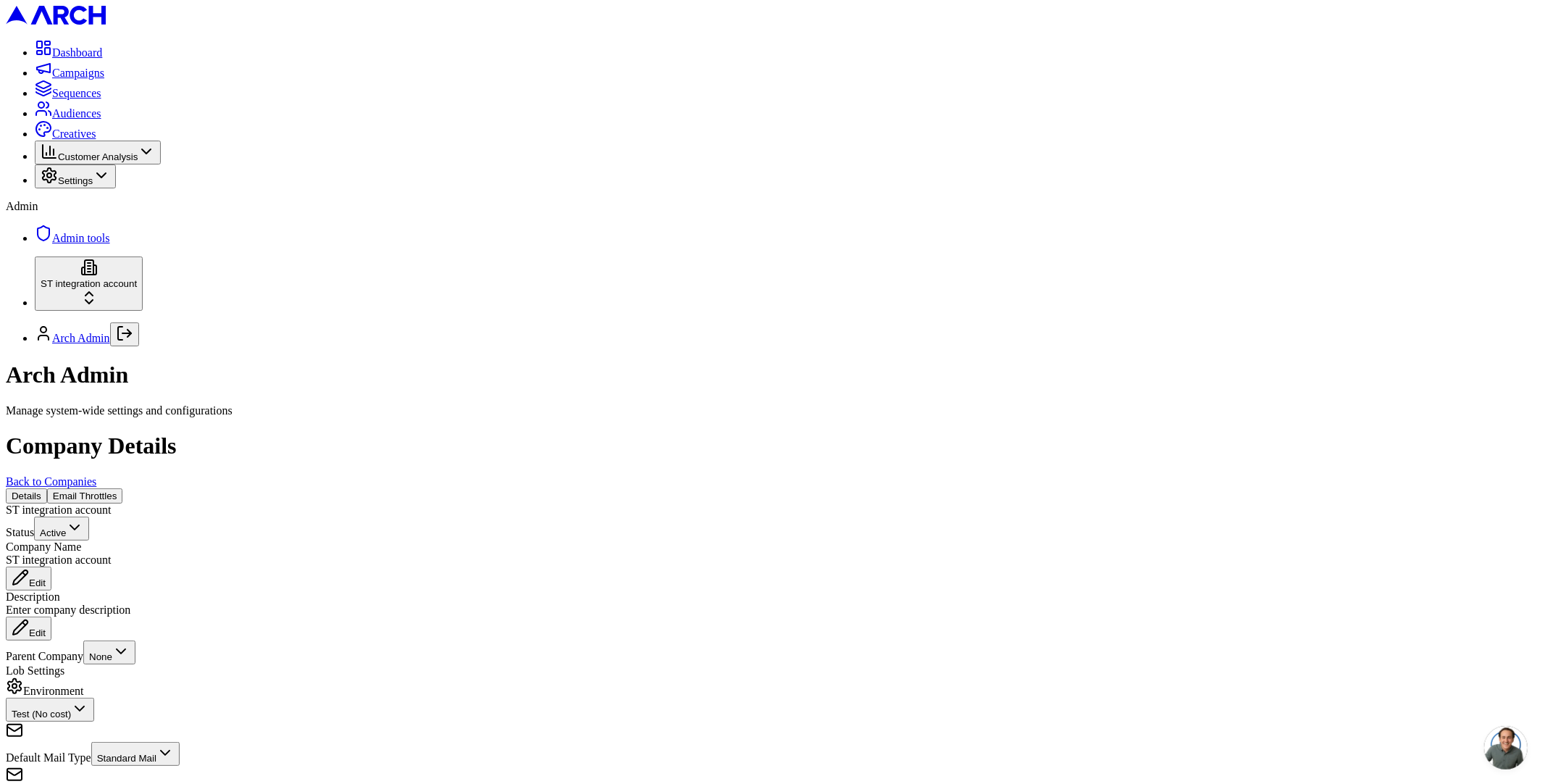
scroll to position [360, 0]
click at [133, 342] on icon "Log out" at bounding box center [124, 333] width 17 height 17
click at [139, 346] on button "Log out" at bounding box center [124, 334] width 29 height 24
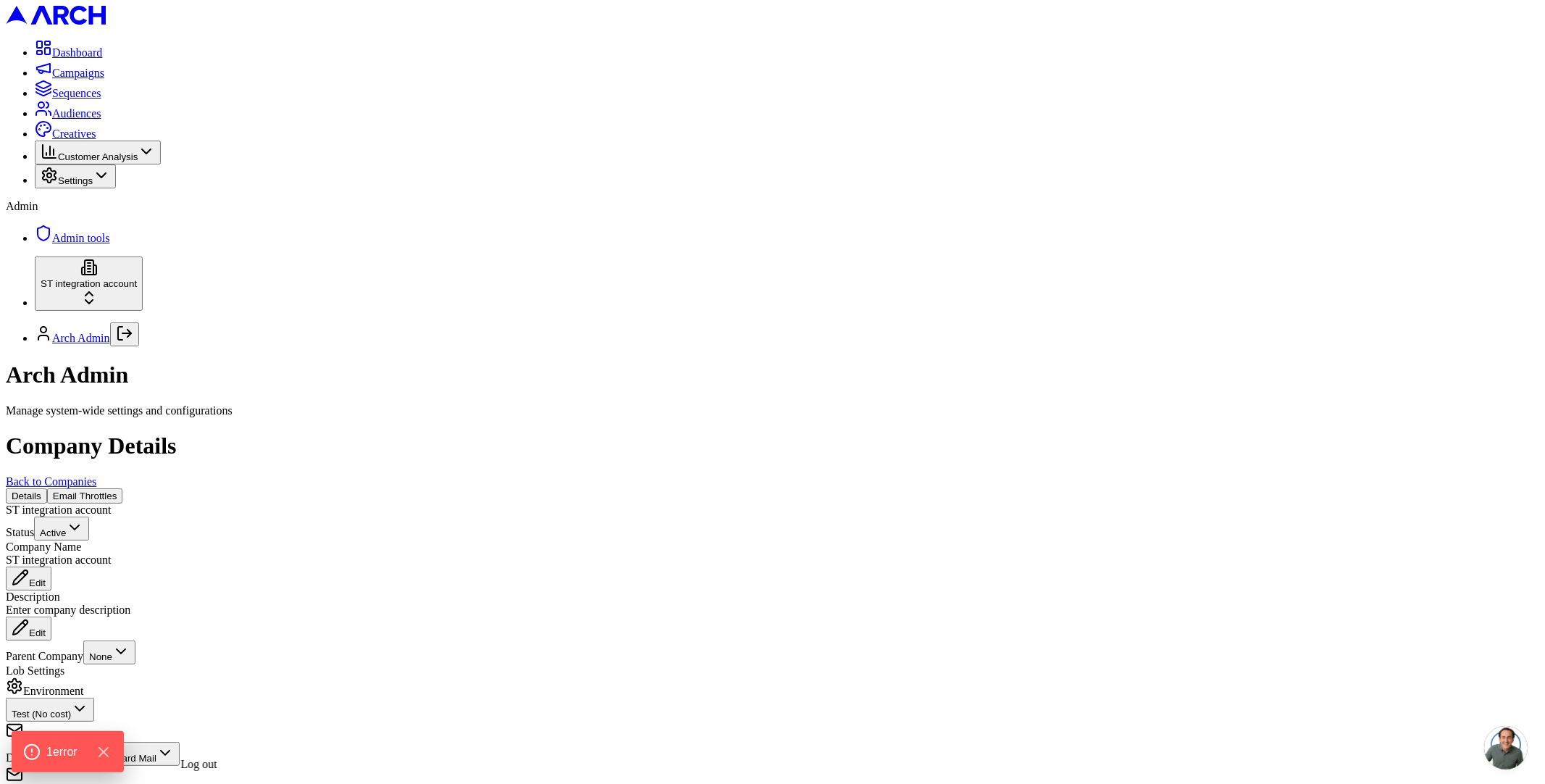
click at [133, 342] on icon "Log out" at bounding box center [124, 333] width 17 height 17
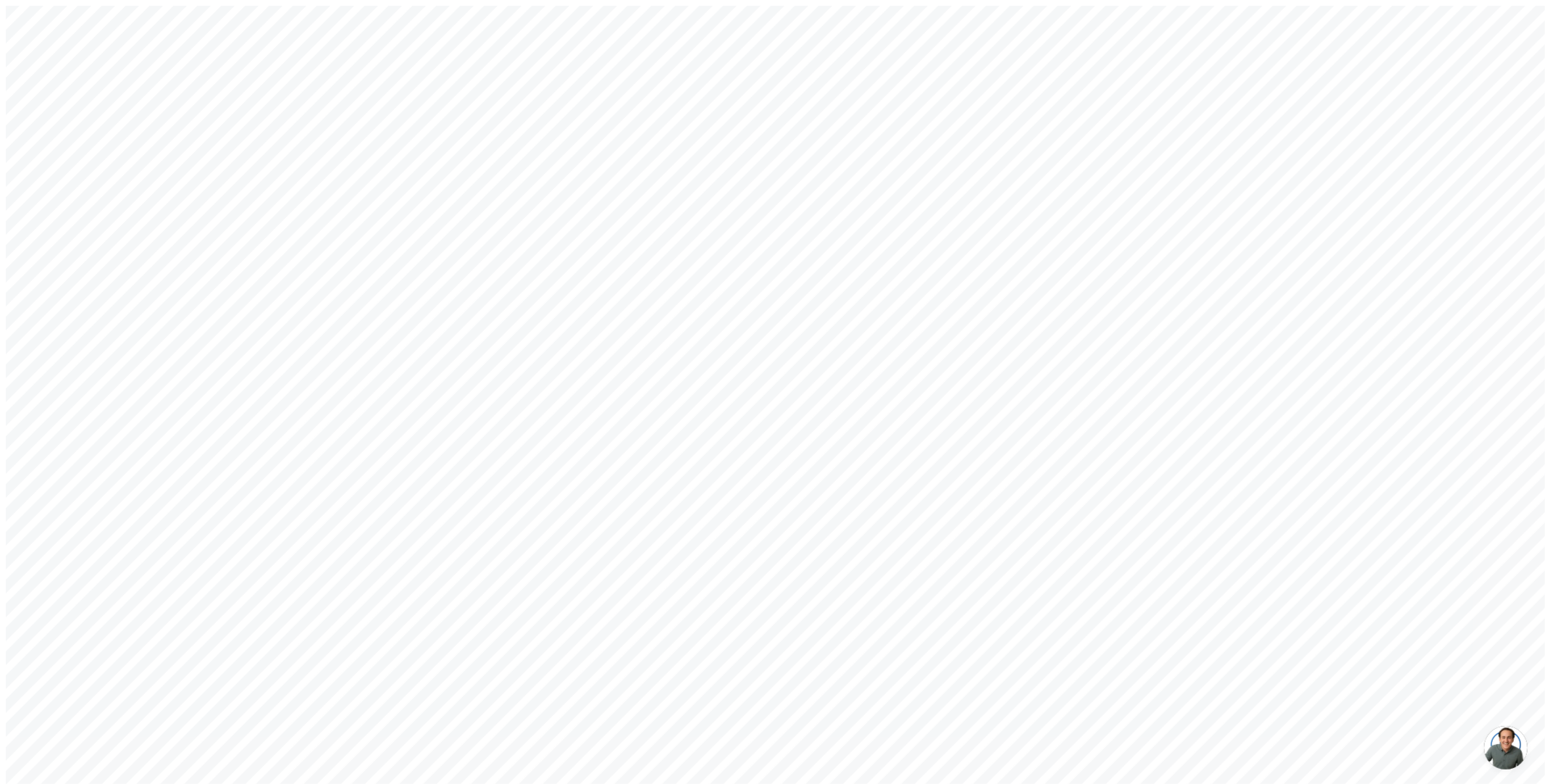
type input "a@[DOMAIN_NAME]"
